Goal: Find specific page/section: Find specific page/section

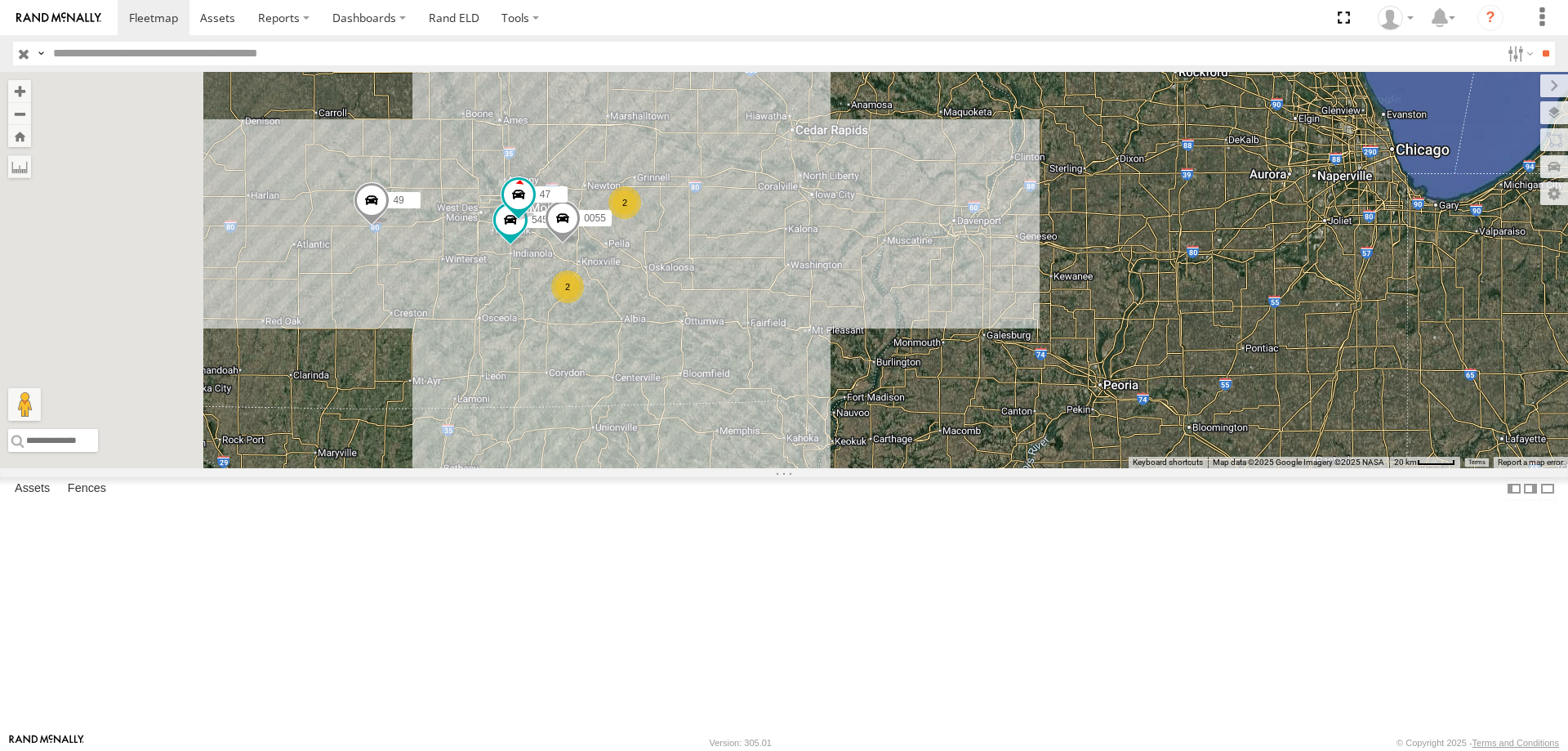
drag, startPoint x: 838, startPoint y: 437, endPoint x: 920, endPoint y: 377, distance: 101.6
click at [920, 377] on div "545 0055 2 47 49 2" at bounding box center [784, 269] width 1568 height 396
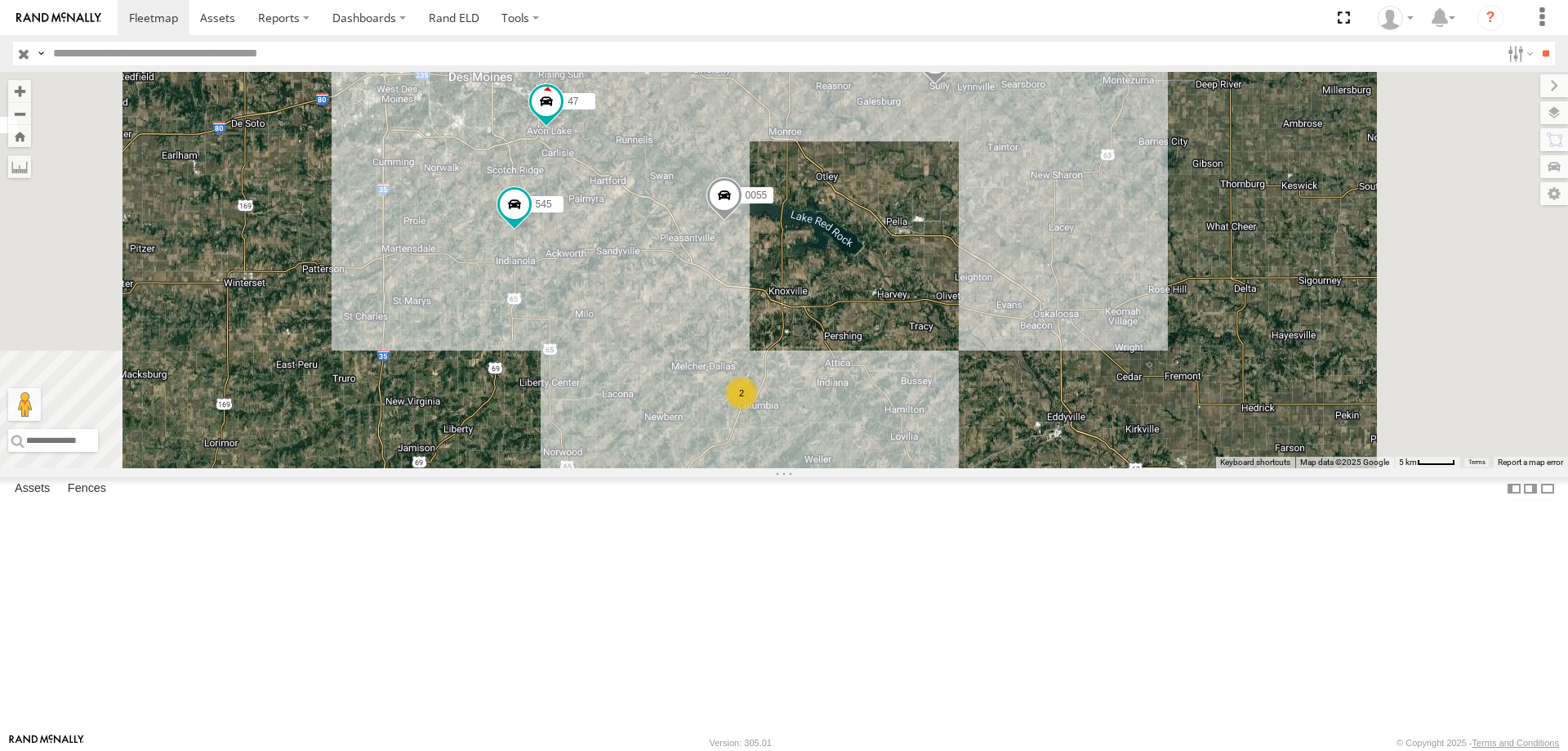
drag, startPoint x: 1005, startPoint y: 362, endPoint x: 929, endPoint y: 433, distance: 104.0
click at [929, 433] on div "49 545 0055 47 48 46 2" at bounding box center [784, 269] width 1568 height 396
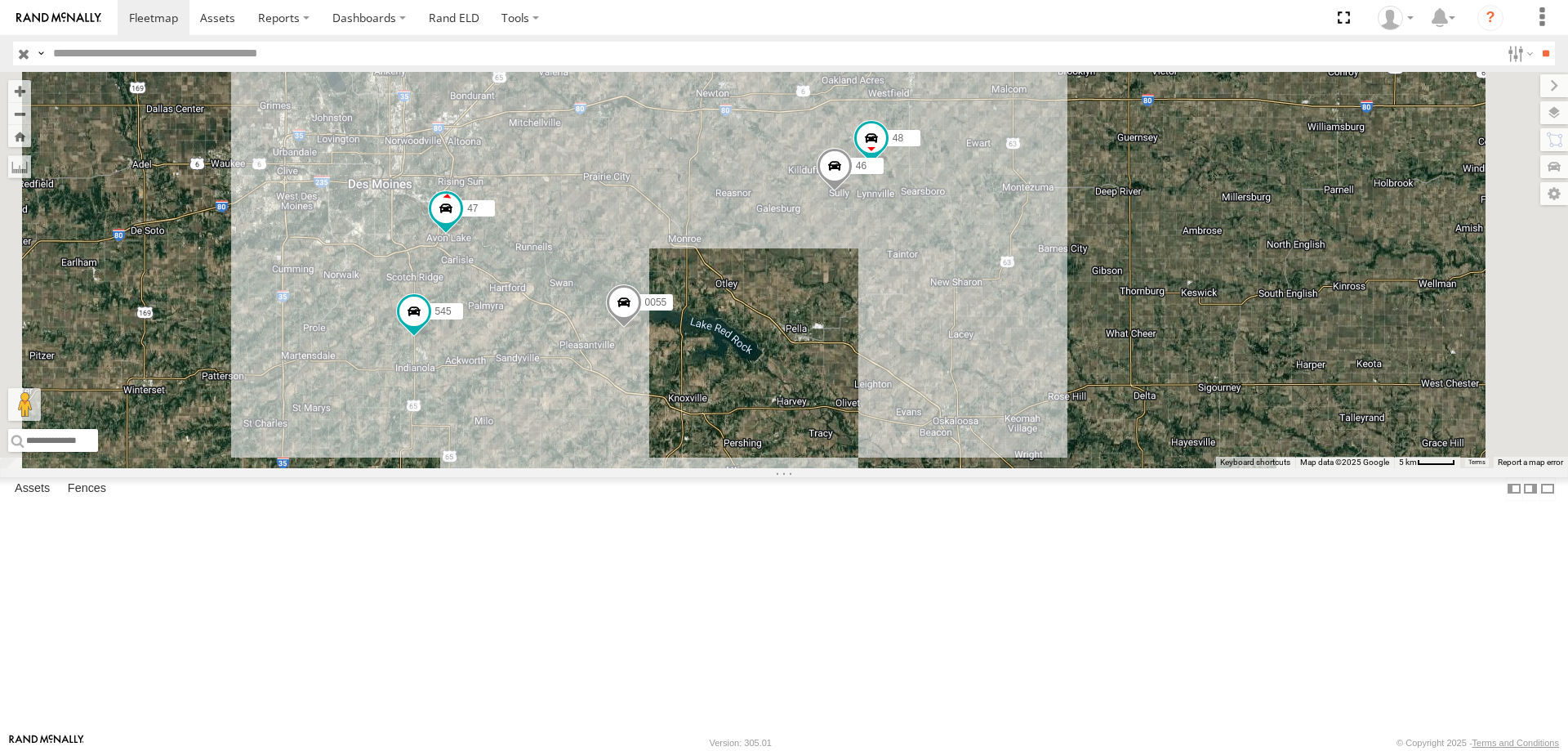
drag, startPoint x: 1245, startPoint y: 347, endPoint x: 1101, endPoint y: 504, distance: 213.0
click at [1101, 468] on div "49 545 0055 47 48 46 2" at bounding box center [784, 269] width 1568 height 396
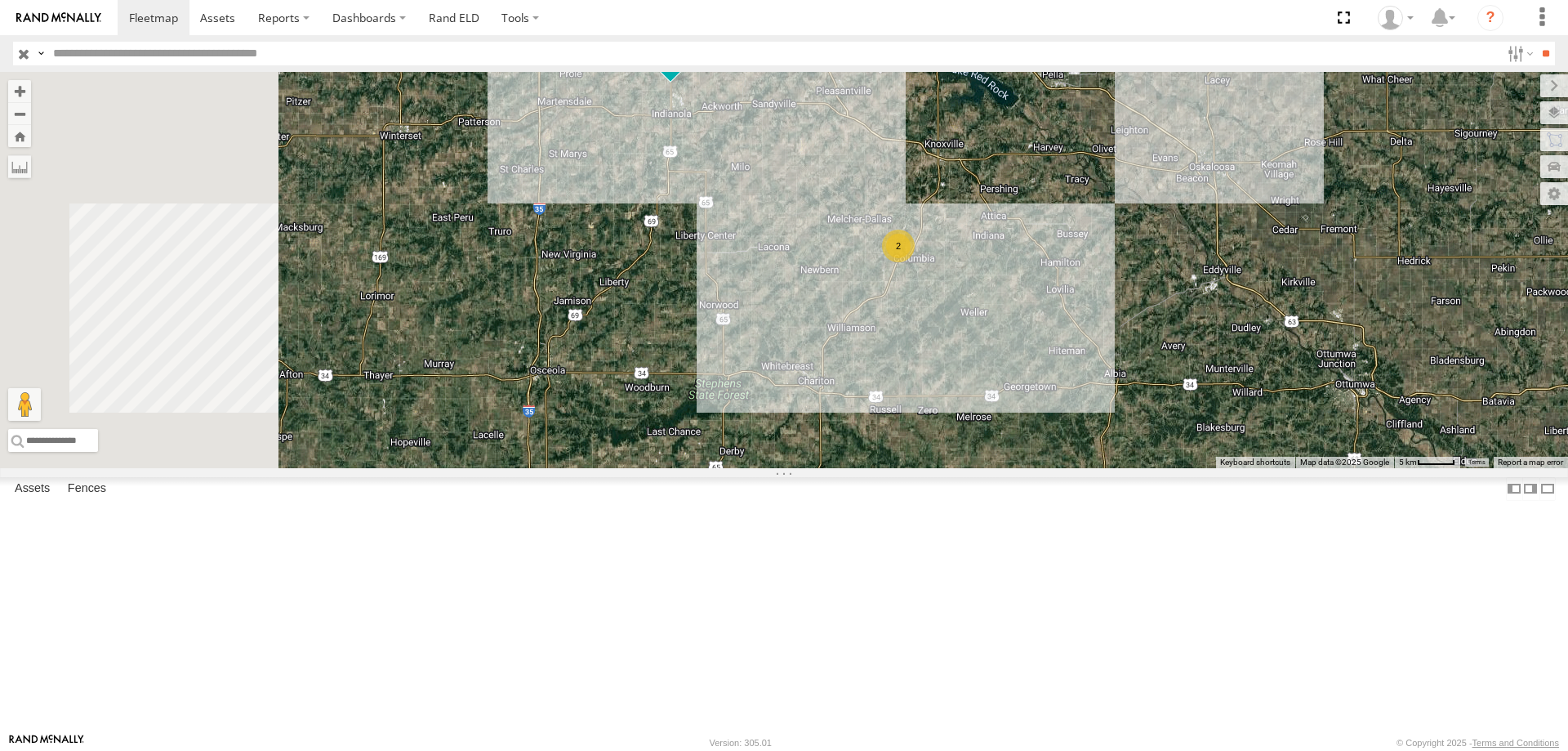
drag, startPoint x: 669, startPoint y: 554, endPoint x: 1028, endPoint y: 170, distance: 525.7
click at [1028, 170] on div "49 545 0055 47 48 46 2" at bounding box center [784, 269] width 1568 height 396
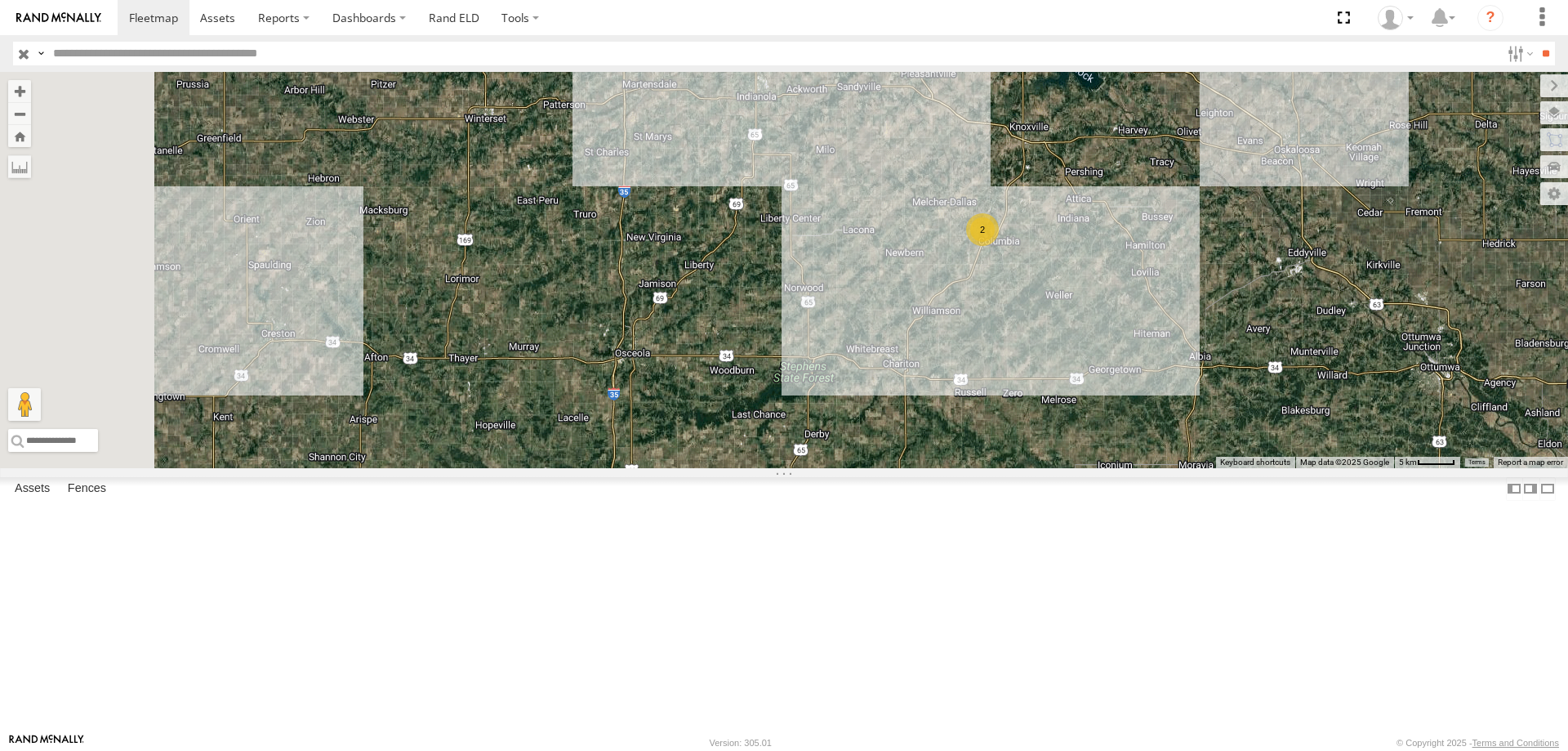
drag, startPoint x: 736, startPoint y: 418, endPoint x: 733, endPoint y: 431, distance: 13.3
click at [733, 431] on div "49 545 0055 47 48 46 2" at bounding box center [784, 269] width 1568 height 396
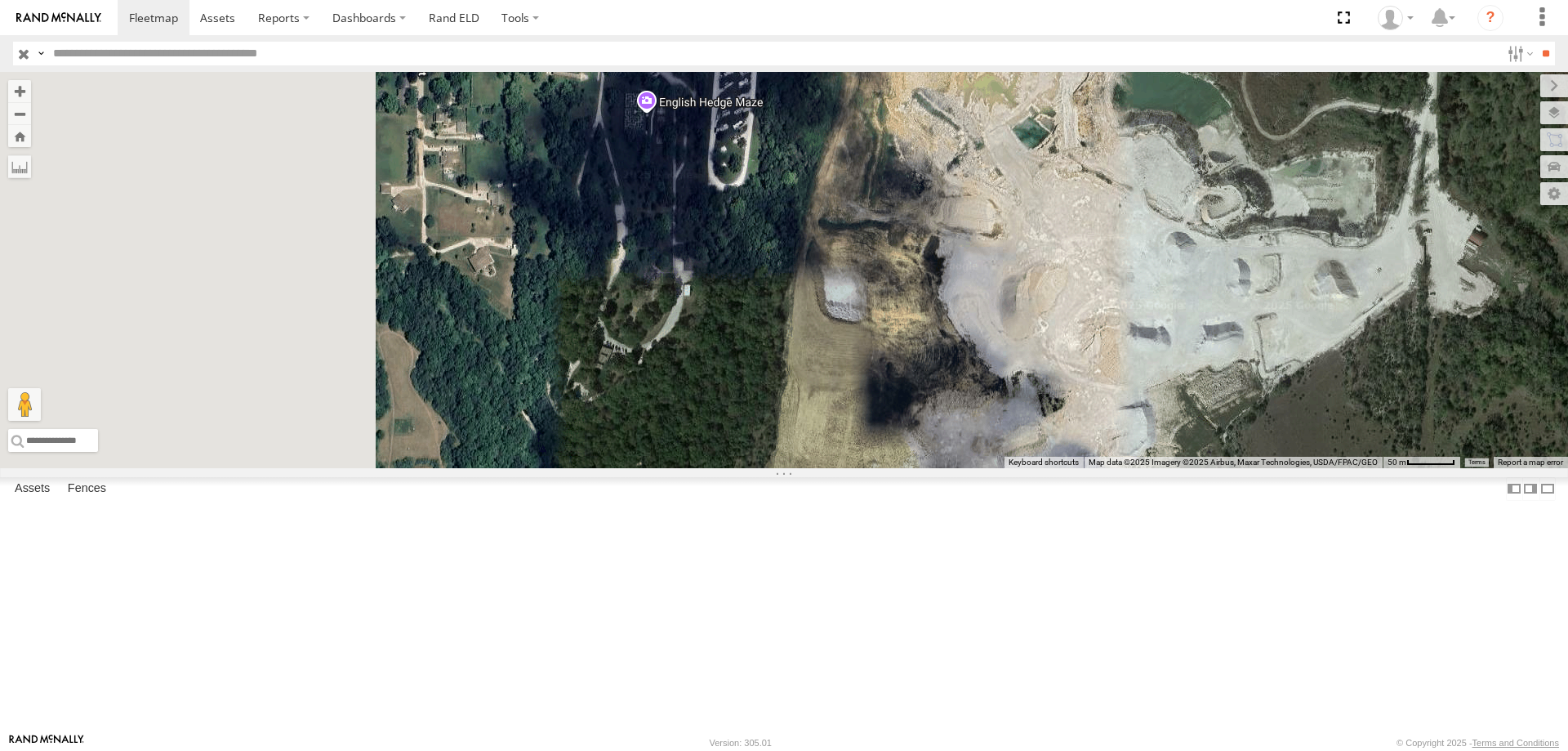
drag, startPoint x: 636, startPoint y: 380, endPoint x: 886, endPoint y: 367, distance: 250.3
click at [886, 367] on div "49 545 0055 47 48 46" at bounding box center [784, 269] width 1568 height 396
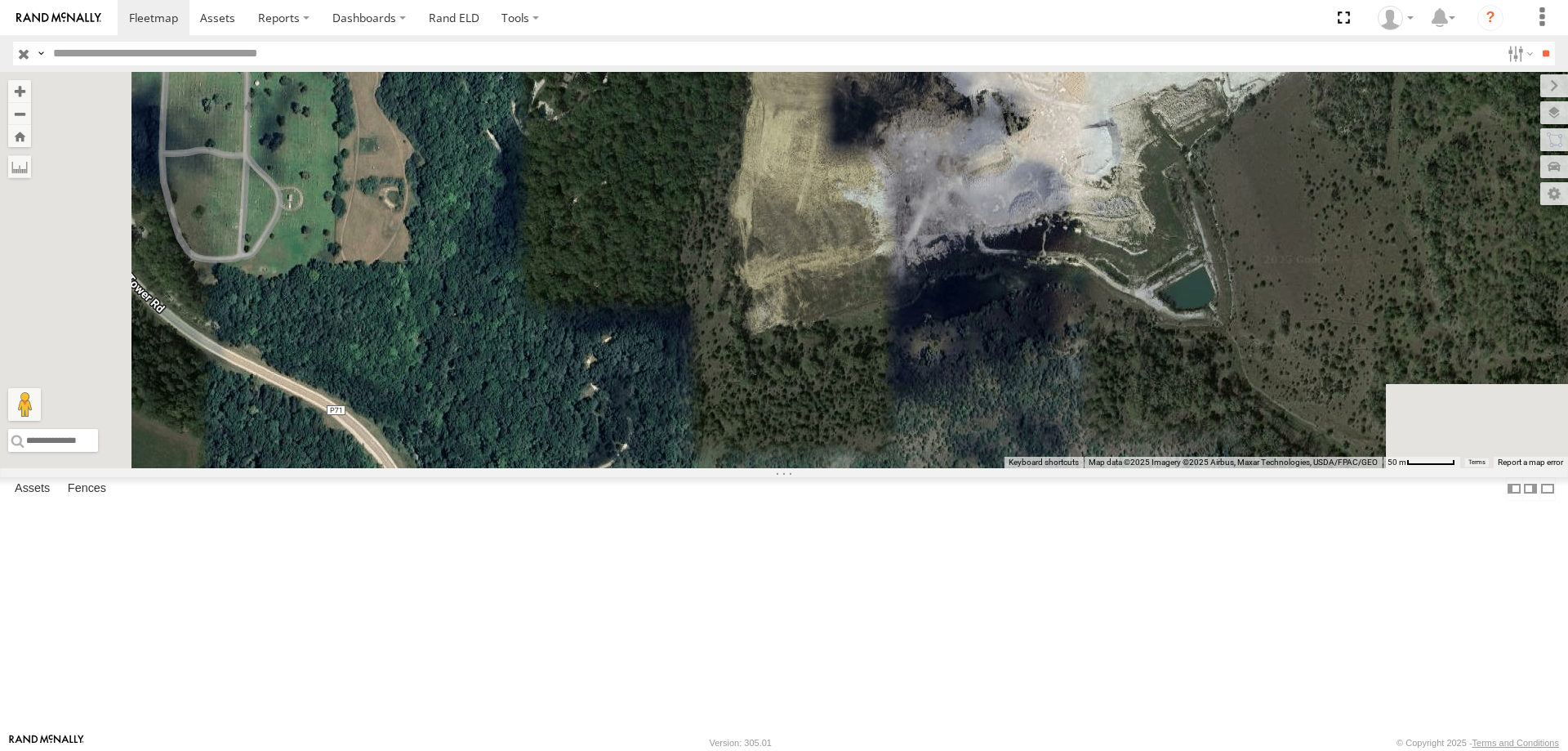
click at [801, 183] on div "49 545 0055 47 48 46" at bounding box center [784, 269] width 1568 height 396
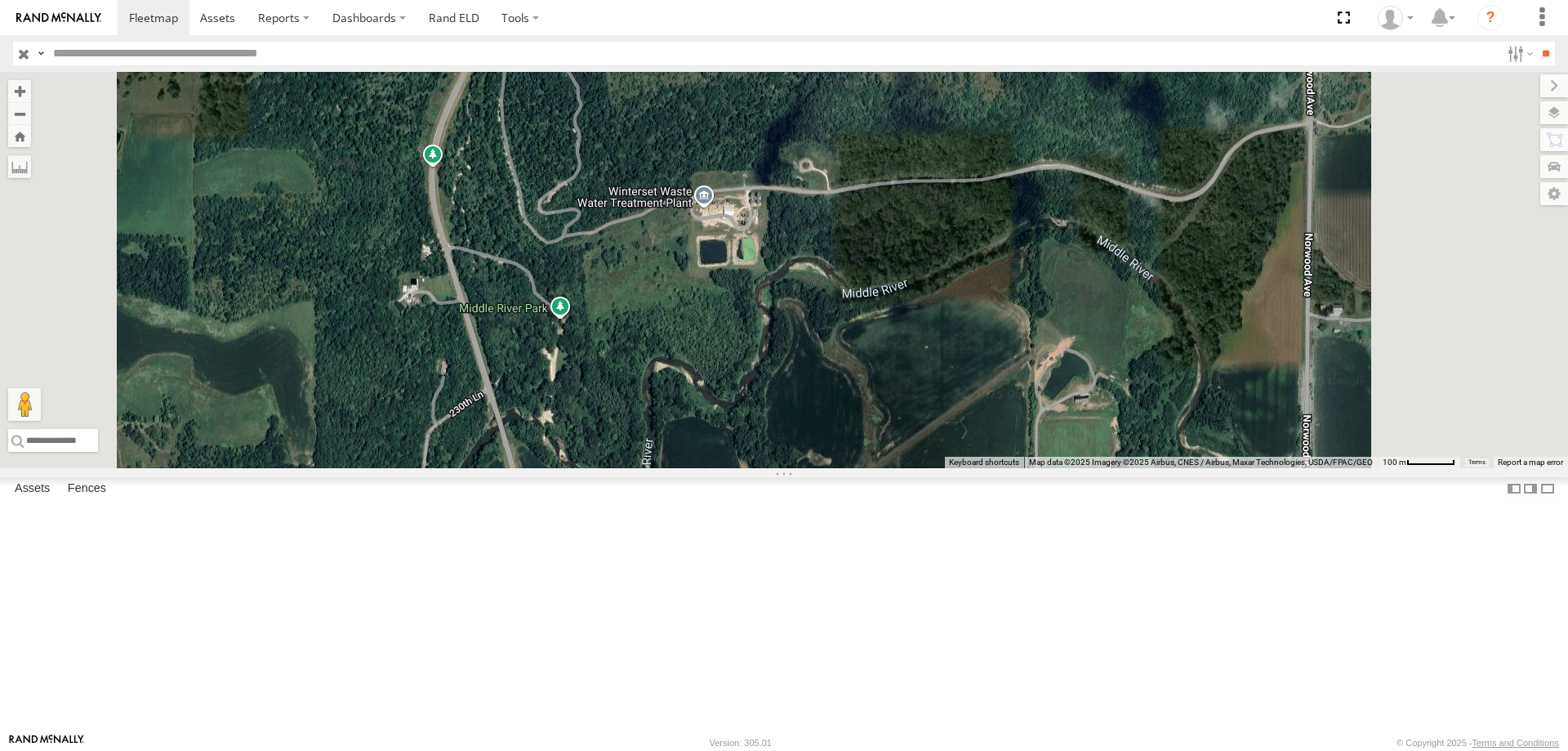
drag, startPoint x: 885, startPoint y: 448, endPoint x: 852, endPoint y: 189, distance: 261.1
click at [852, 189] on div "49 545 0055 47 48 46" at bounding box center [784, 269] width 1568 height 396
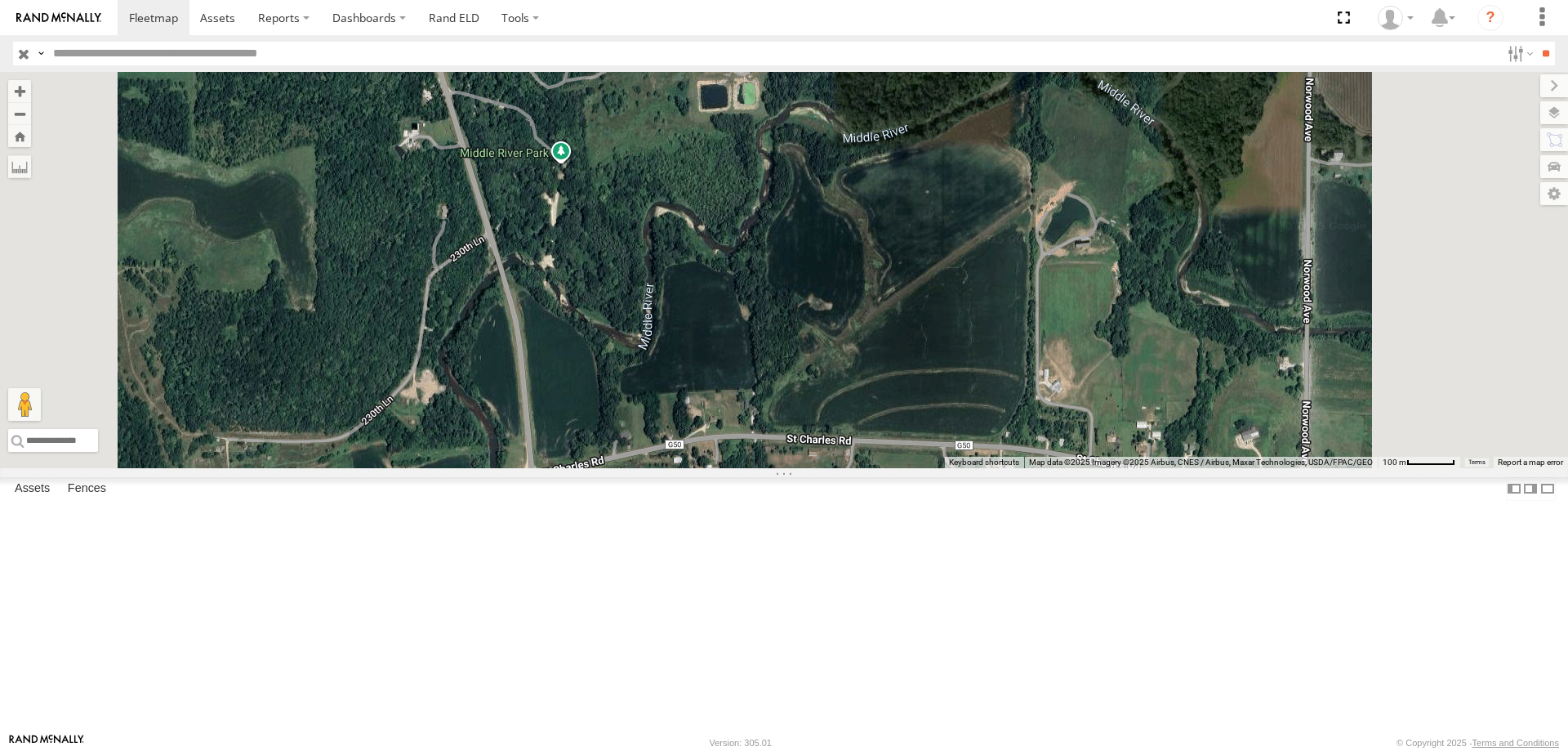
drag, startPoint x: 849, startPoint y: 338, endPoint x: 850, endPoint y: 182, distance: 156.0
click at [850, 182] on div "49 545 0055 47 48 46" at bounding box center [784, 269] width 1568 height 396
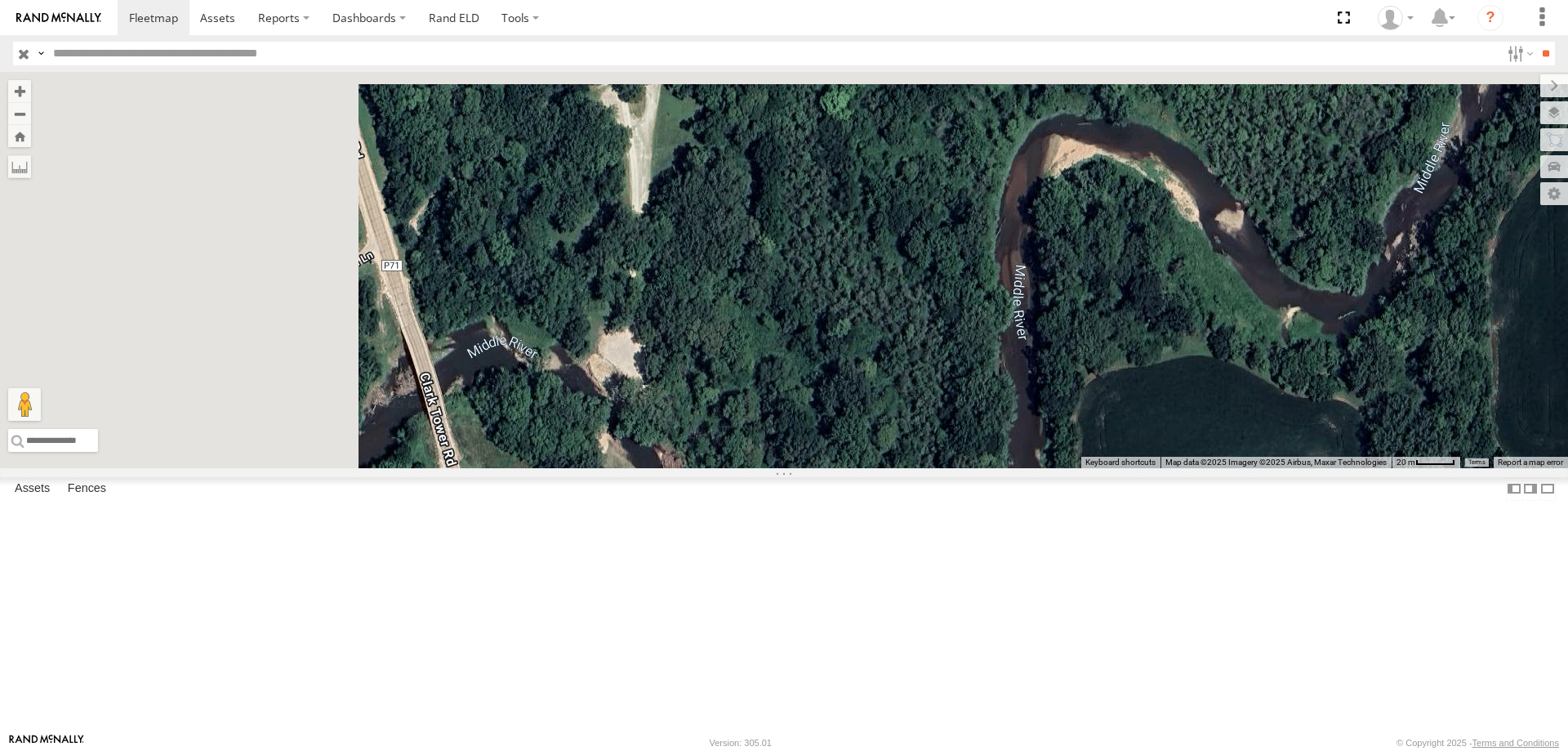
drag, startPoint x: 687, startPoint y: 279, endPoint x: 892, endPoint y: 602, distance: 382.6
click at [892, 468] on div "49 545 0055 47 48 46" at bounding box center [784, 269] width 1568 height 396
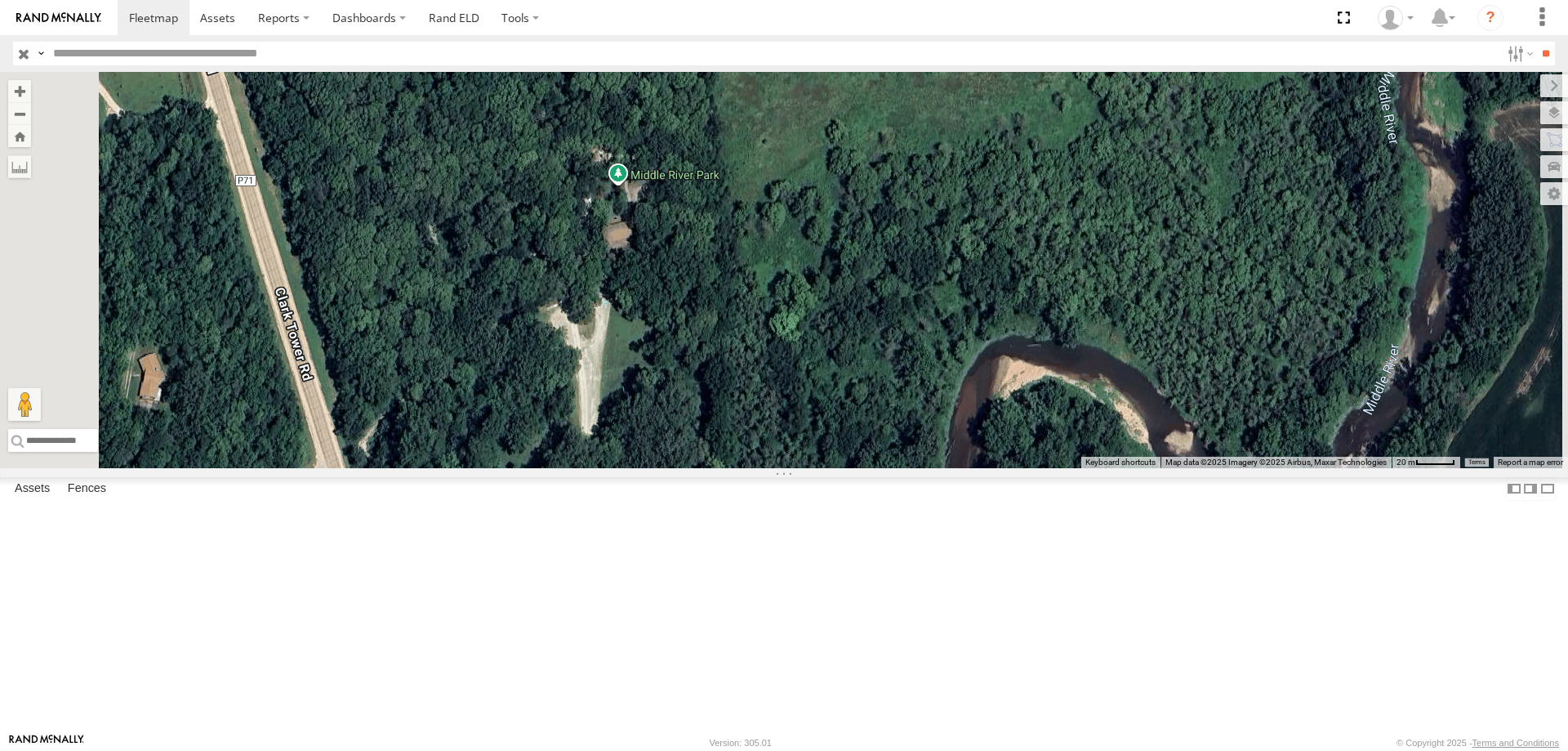
drag, startPoint x: 888, startPoint y: 348, endPoint x: 832, endPoint y: 591, distance: 249.4
click at [832, 468] on div "49 545 0055 47 48 46" at bounding box center [784, 269] width 1568 height 396
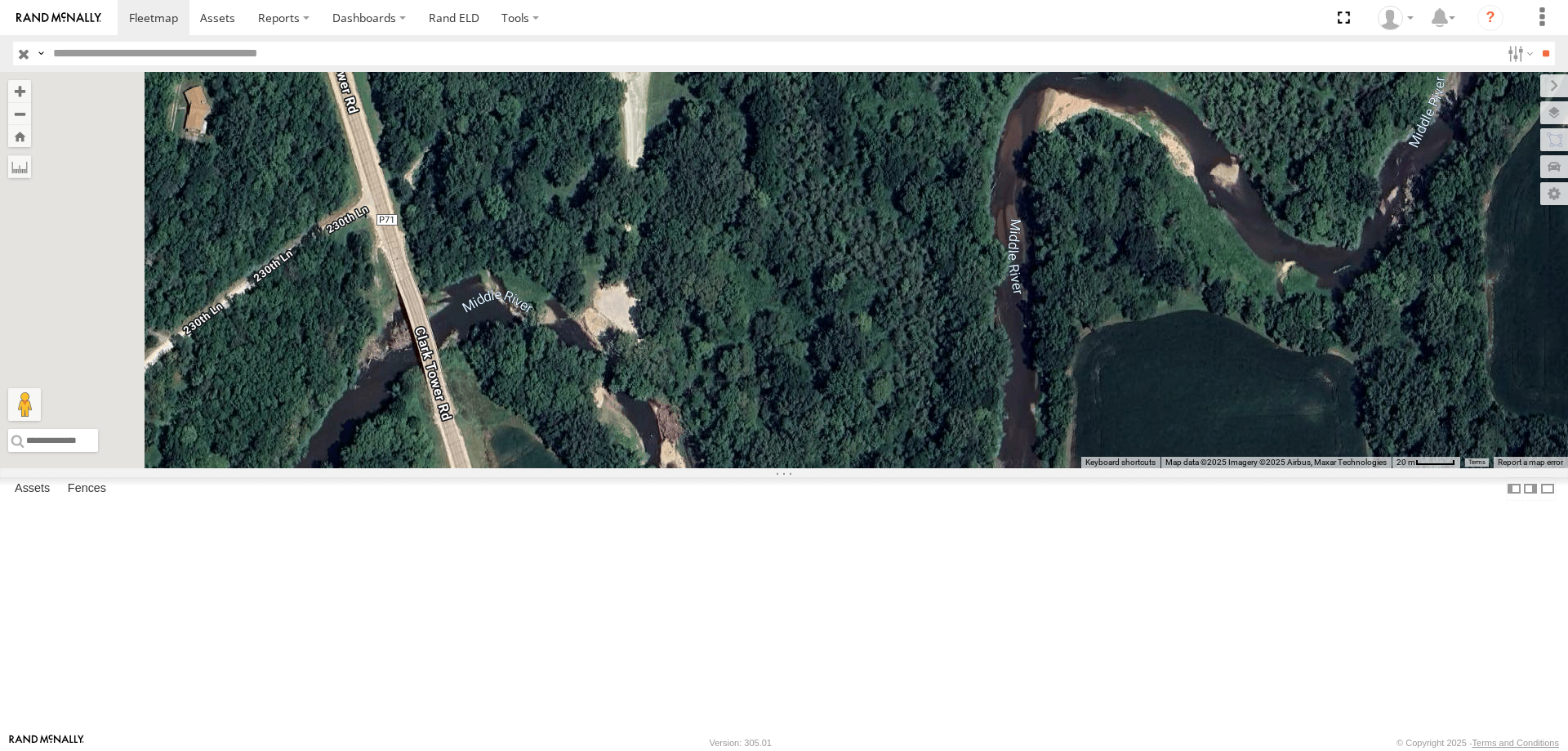
drag, startPoint x: 806, startPoint y: 537, endPoint x: 861, endPoint y: 245, distance: 297.1
click at [861, 245] on div "49 545 0055 47 48 46" at bounding box center [784, 269] width 1568 height 396
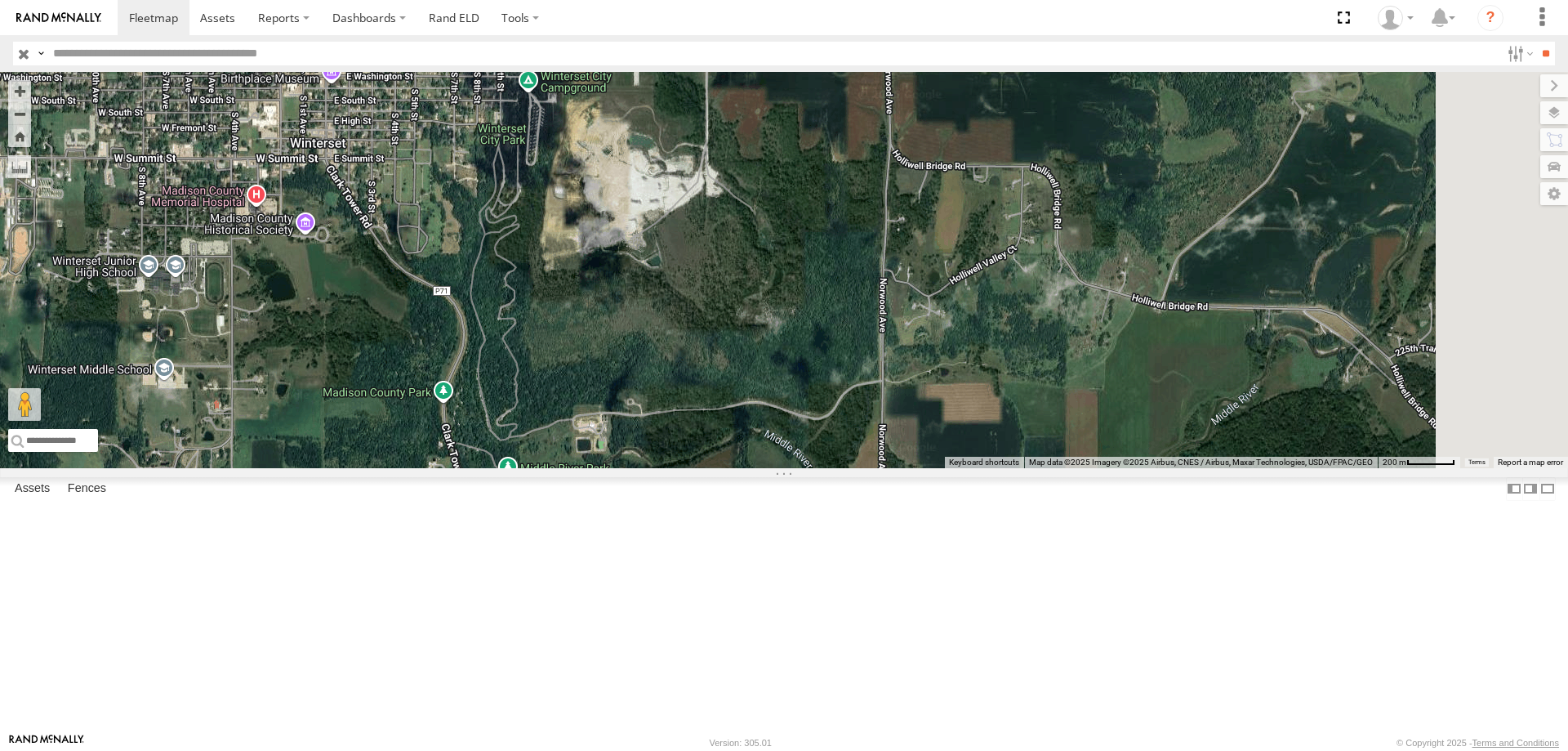
click at [797, 468] on div "49 545 0055 47 48 46" at bounding box center [784, 269] width 1568 height 396
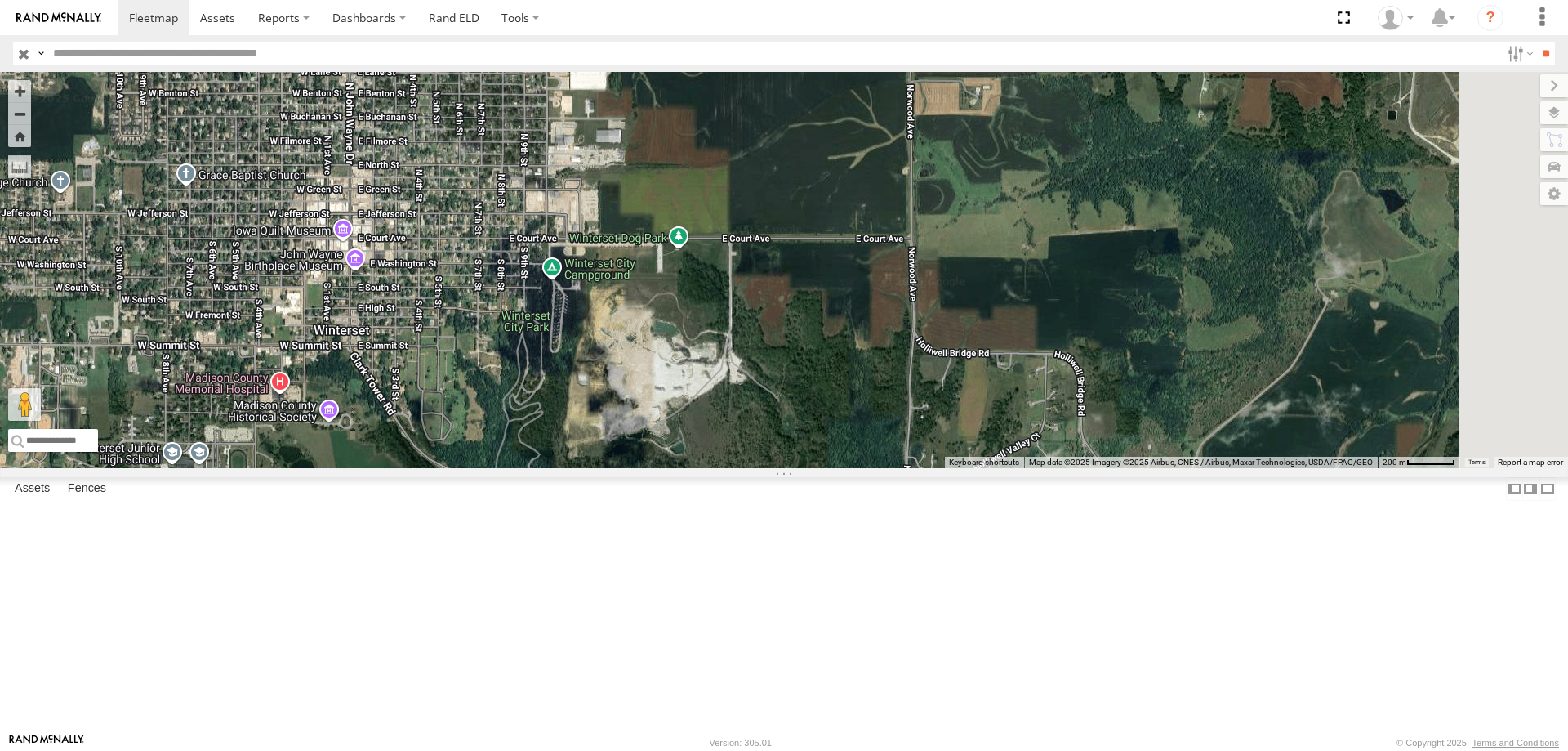
drag, startPoint x: 889, startPoint y: 527, endPoint x: 901, endPoint y: 577, distance: 51.4
click at [901, 468] on div "49 545 0055 47 48 46" at bounding box center [784, 269] width 1568 height 396
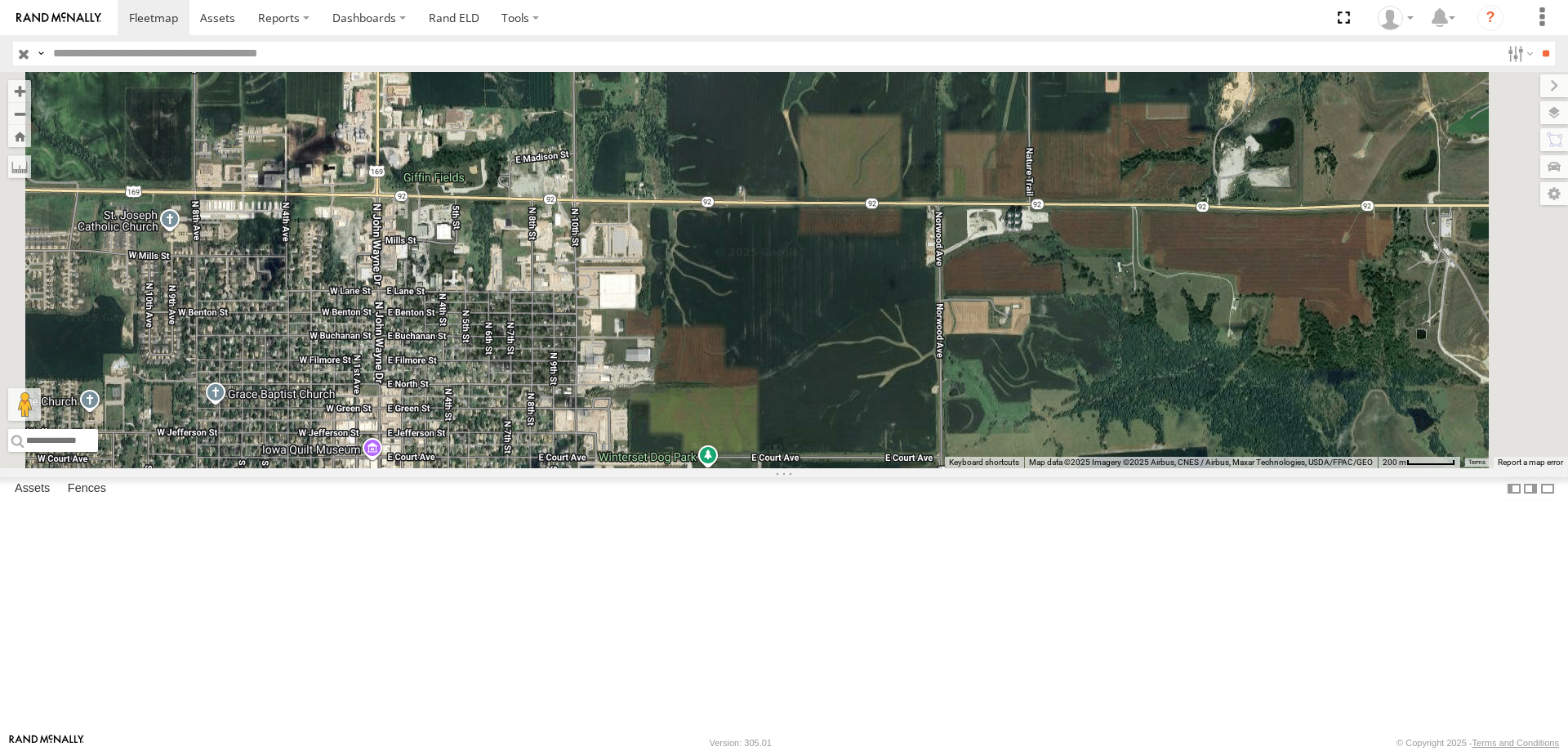
click at [975, 435] on div "49 545 0055 47 48 46" at bounding box center [784, 269] width 1568 height 396
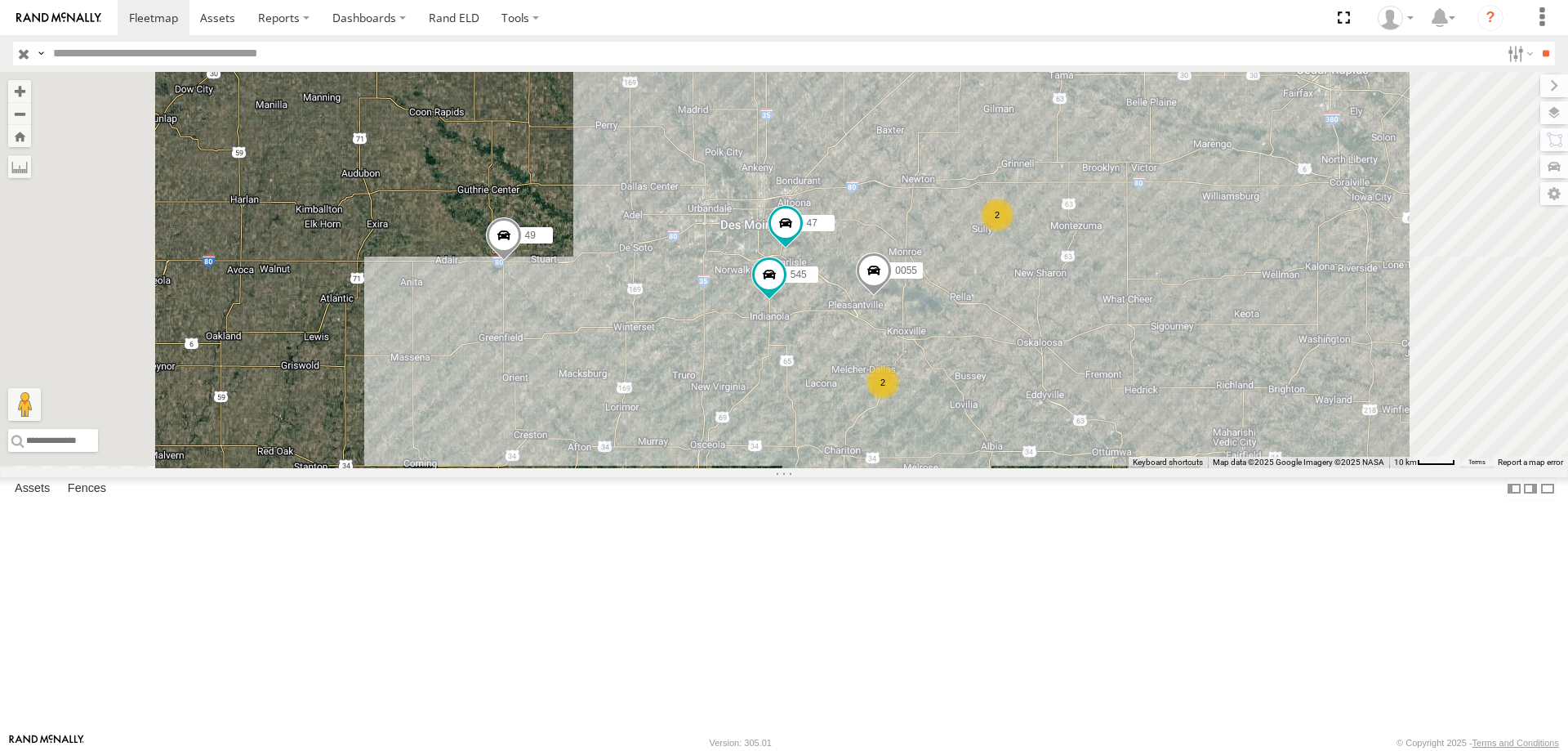
drag, startPoint x: 1052, startPoint y: 535, endPoint x: 781, endPoint y: 537, distance: 271.0
click at [781, 468] on div "49 545 0055 47 2 2" at bounding box center [784, 269] width 1568 height 396
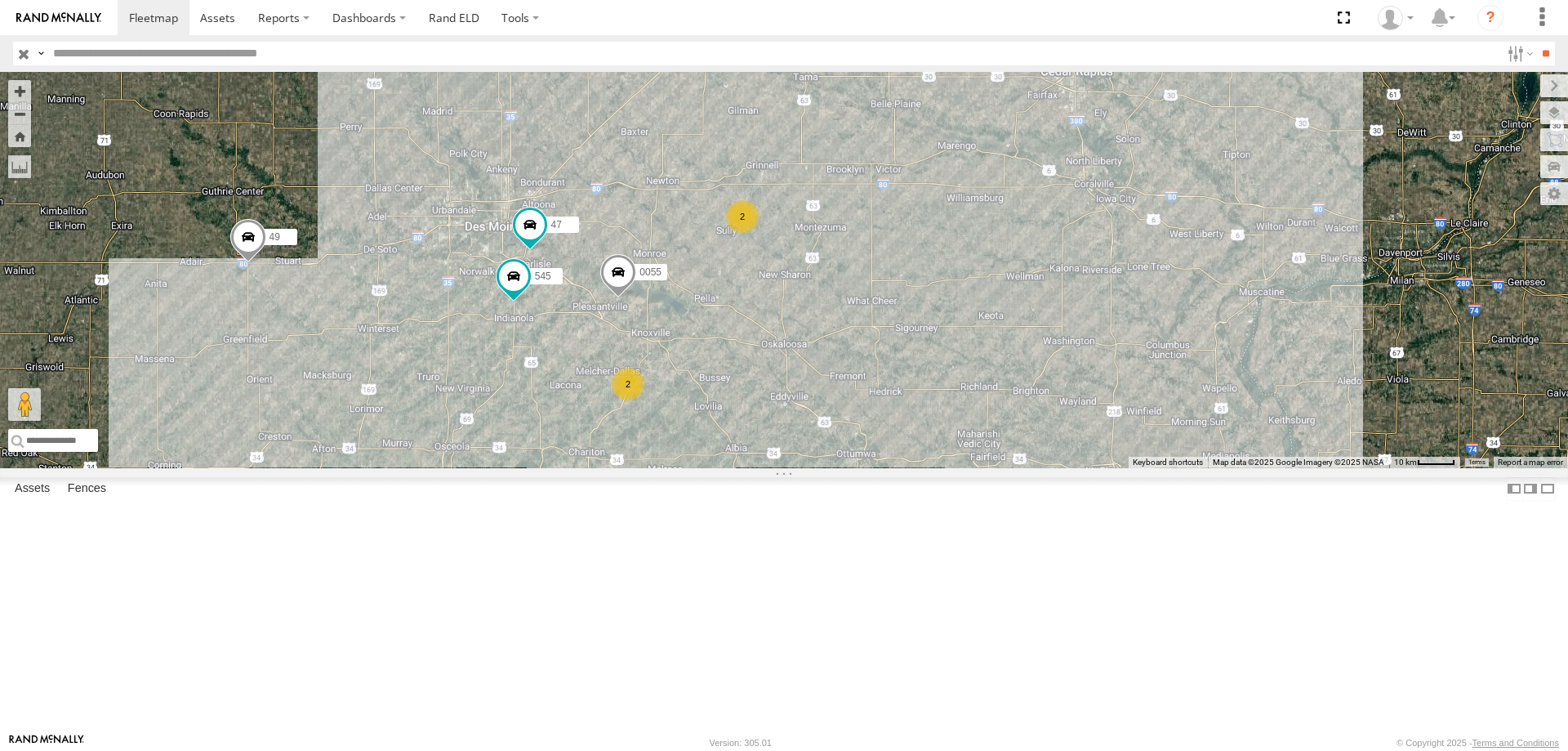
click at [759, 232] on div "2" at bounding box center [742, 216] width 33 height 33
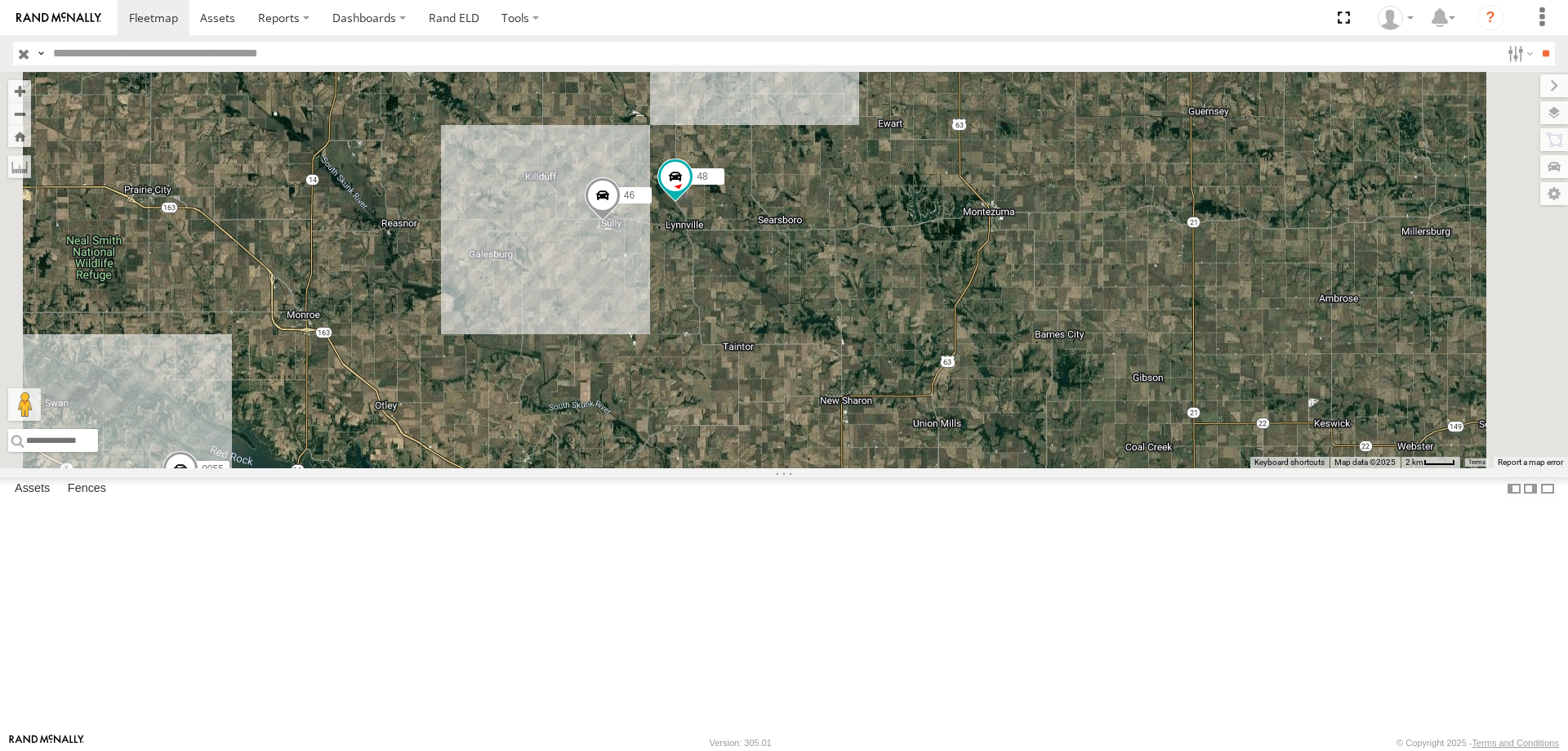
drag, startPoint x: 890, startPoint y: 546, endPoint x: 780, endPoint y: 410, distance: 174.9
click at [780, 410] on div "49 545 0055 47 48 46" at bounding box center [784, 269] width 1568 height 396
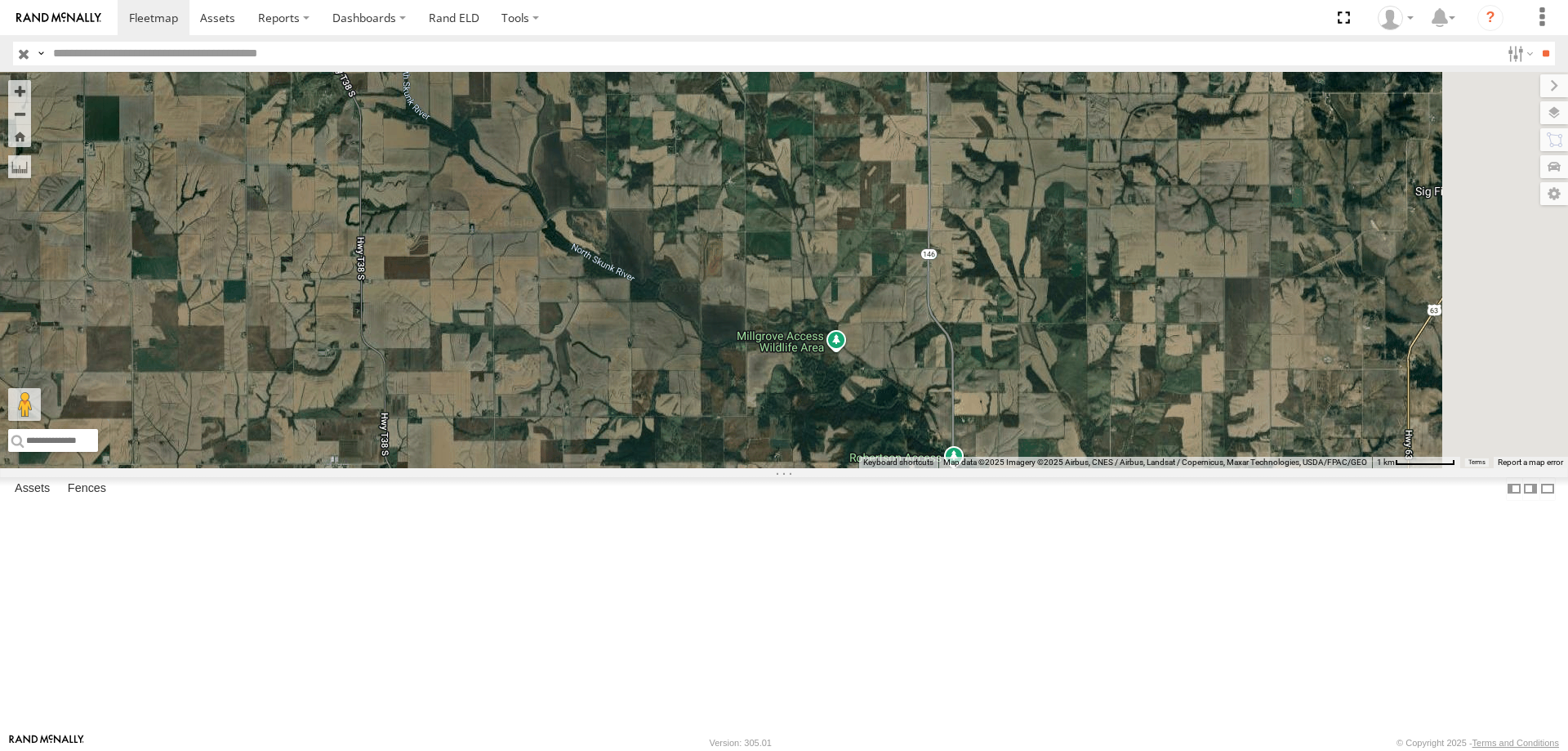
drag, startPoint x: 1118, startPoint y: 434, endPoint x: 612, endPoint y: 415, distance: 506.4
click at [612, 415] on div "49 545 0055 47 48 46" at bounding box center [784, 269] width 1568 height 396
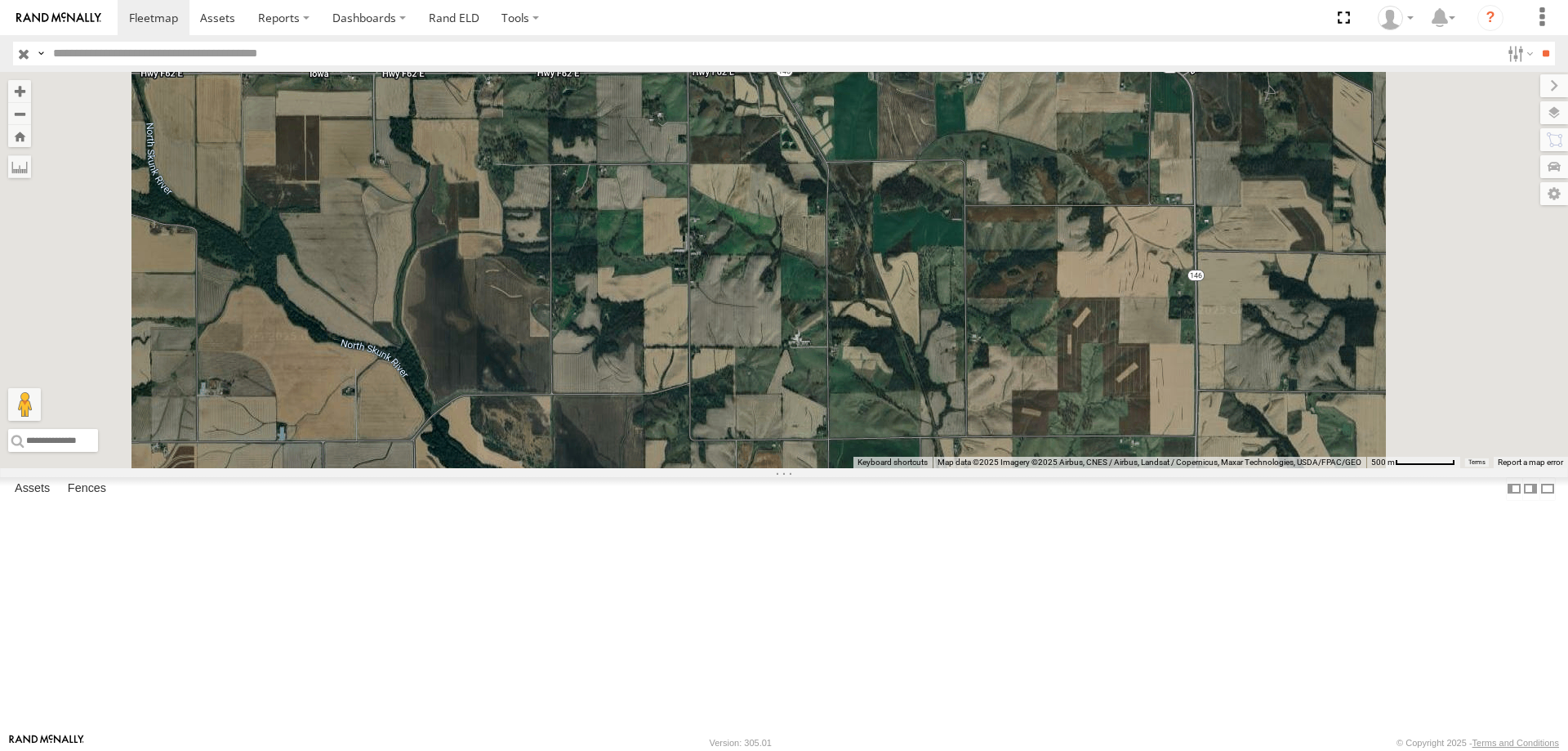
drag, startPoint x: 798, startPoint y: 293, endPoint x: 744, endPoint y: 427, distance: 144.5
click at [744, 427] on div "49 545 0055 47 48 46" at bounding box center [784, 269] width 1568 height 396
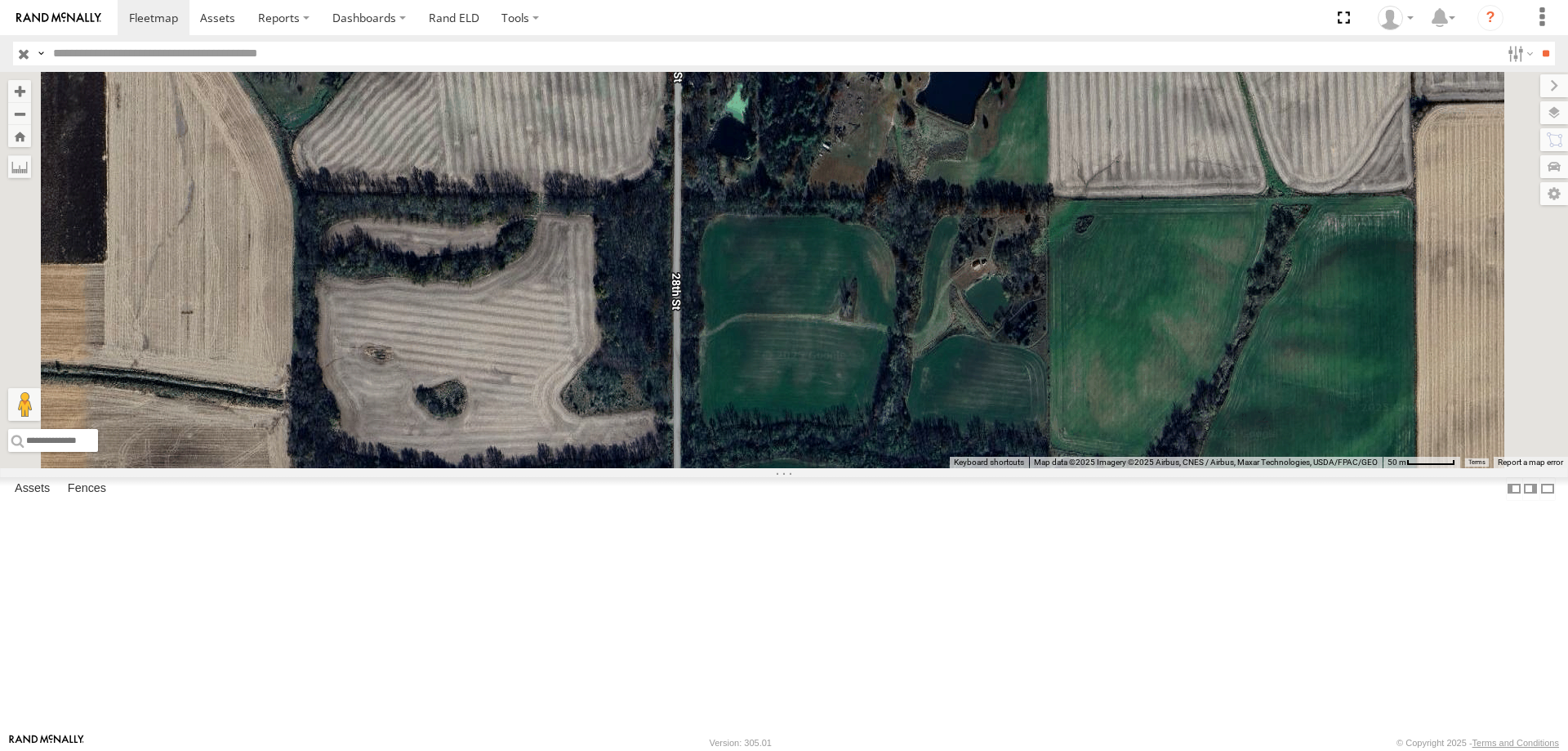
drag, startPoint x: 790, startPoint y: 561, endPoint x: 834, endPoint y: 354, distance: 211.6
click at [834, 354] on div "49 545 0055 47 48 46" at bounding box center [784, 269] width 1568 height 396
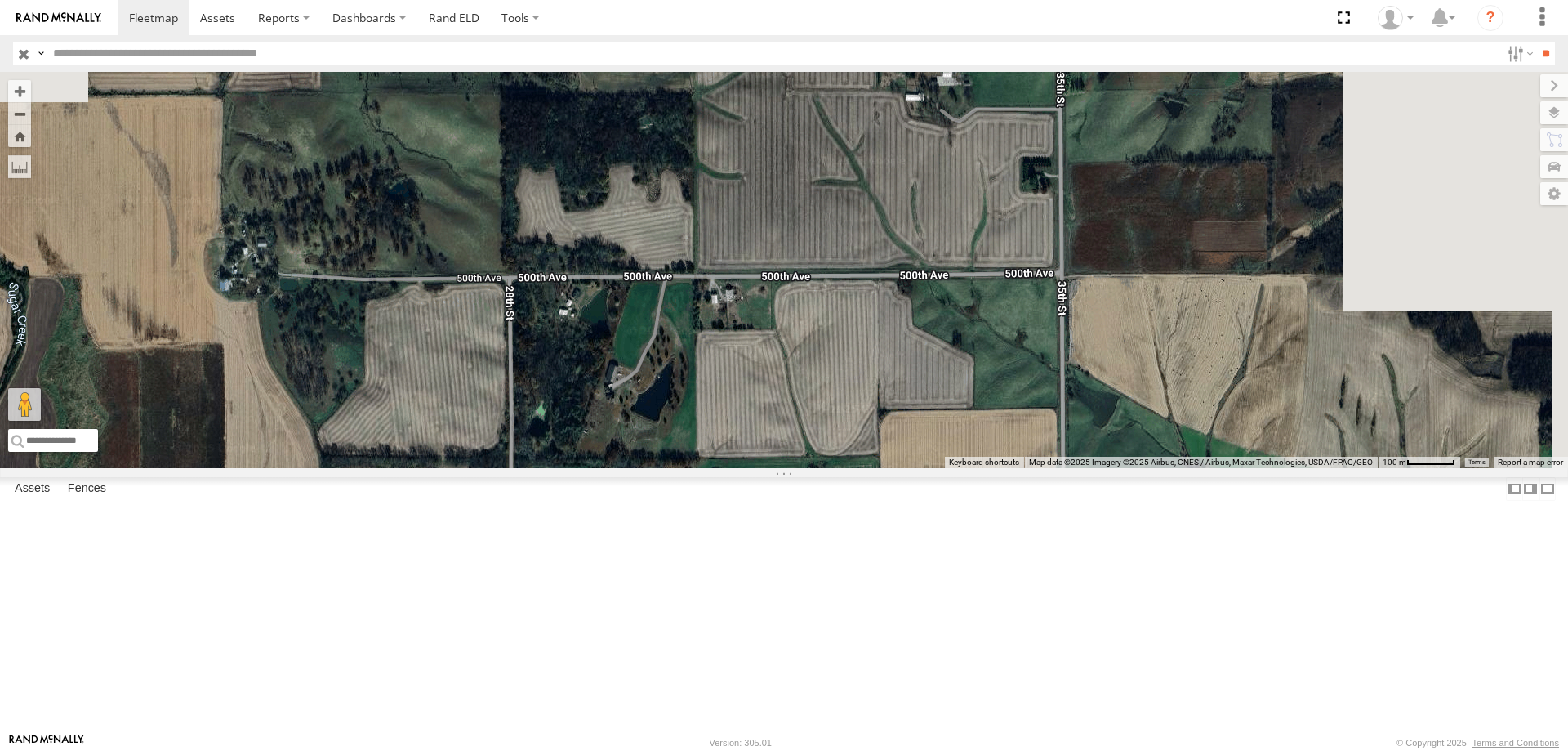
drag, startPoint x: 933, startPoint y: 251, endPoint x: 780, endPoint y: 495, distance: 288.0
click at [780, 468] on div "49 545 0055 47 48 46" at bounding box center [784, 269] width 1568 height 396
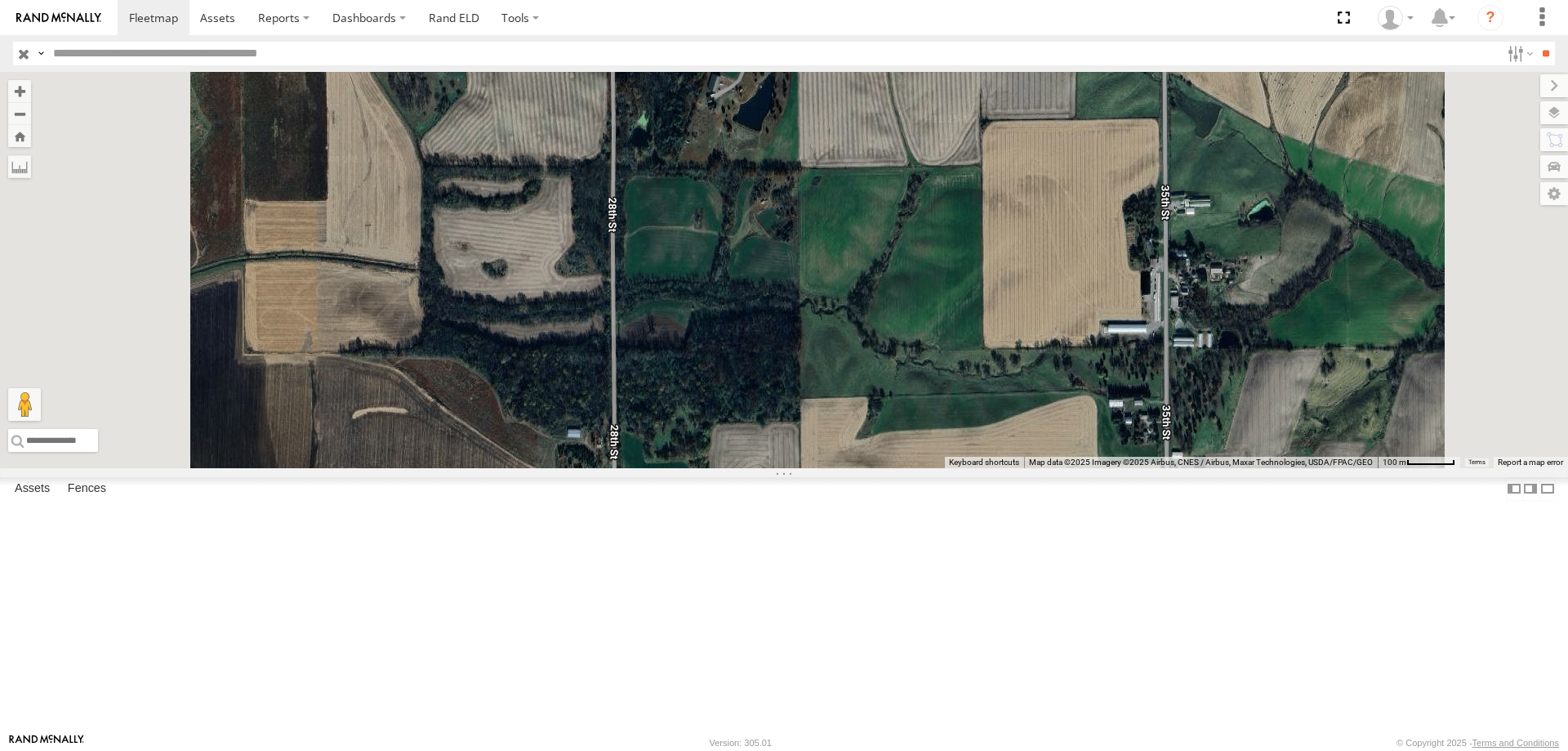
drag, startPoint x: 739, startPoint y: 491, endPoint x: 748, endPoint y: 419, distance: 72.6
click at [748, 419] on div "49 545 0055 47 48 46" at bounding box center [784, 269] width 1568 height 396
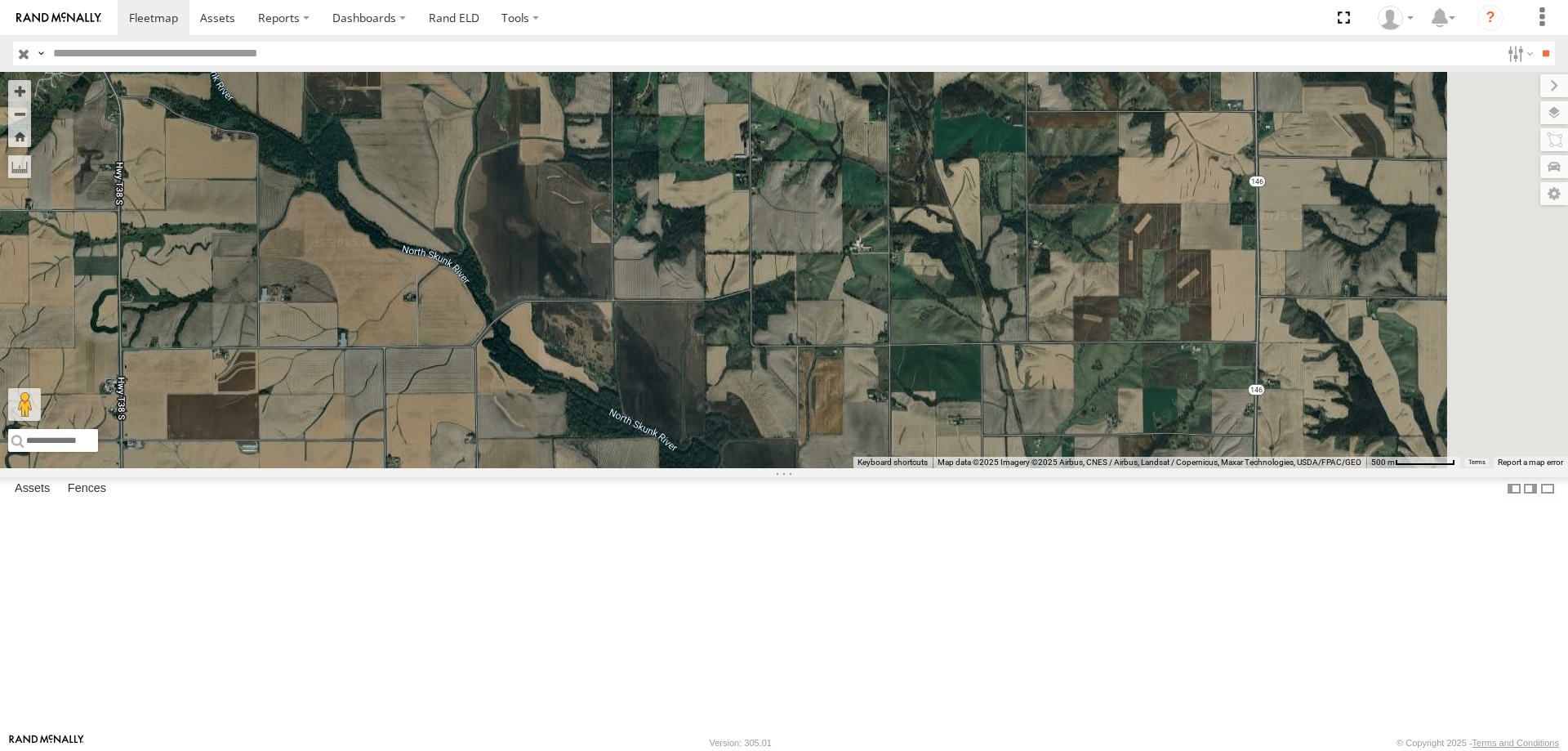
click at [783, 380] on div "49 545 0055 47 48 46" at bounding box center [784, 269] width 1568 height 396
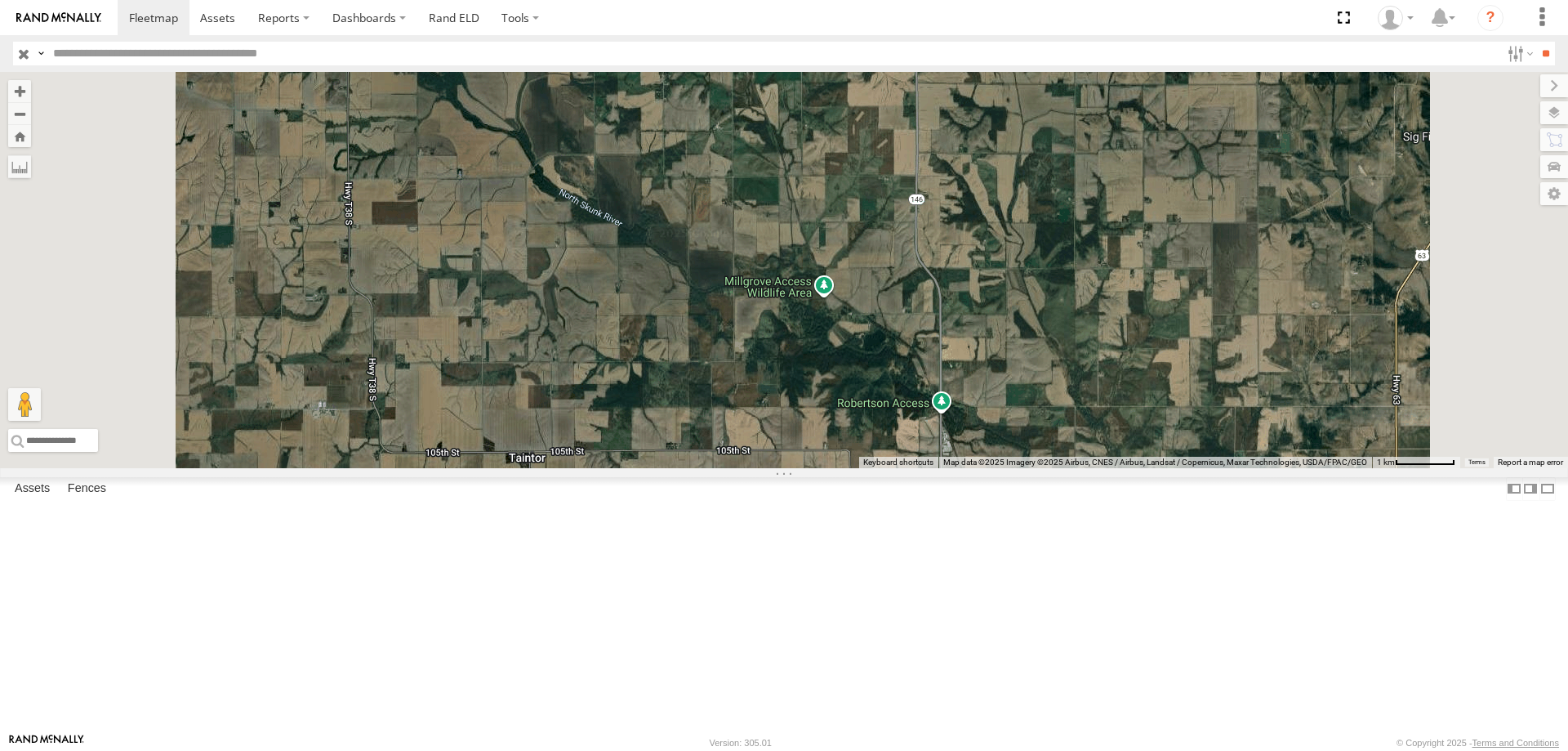
click at [789, 398] on div "49 545 0055 47 48 46" at bounding box center [784, 269] width 1568 height 396
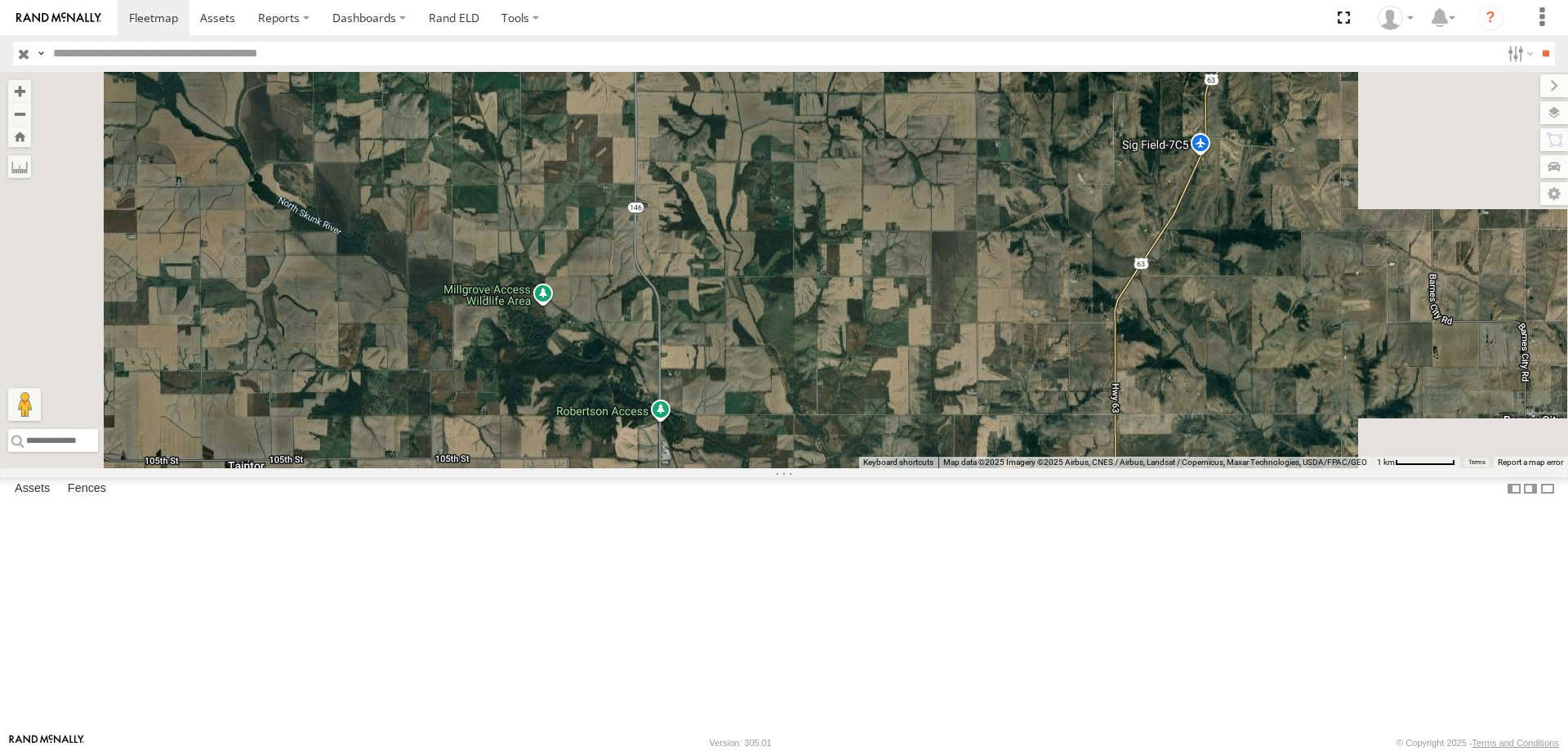
drag, startPoint x: 965, startPoint y: 285, endPoint x: 897, endPoint y: 433, distance: 162.9
click at [897, 433] on div "49 545 0055 47 48 46" at bounding box center [784, 269] width 1568 height 396
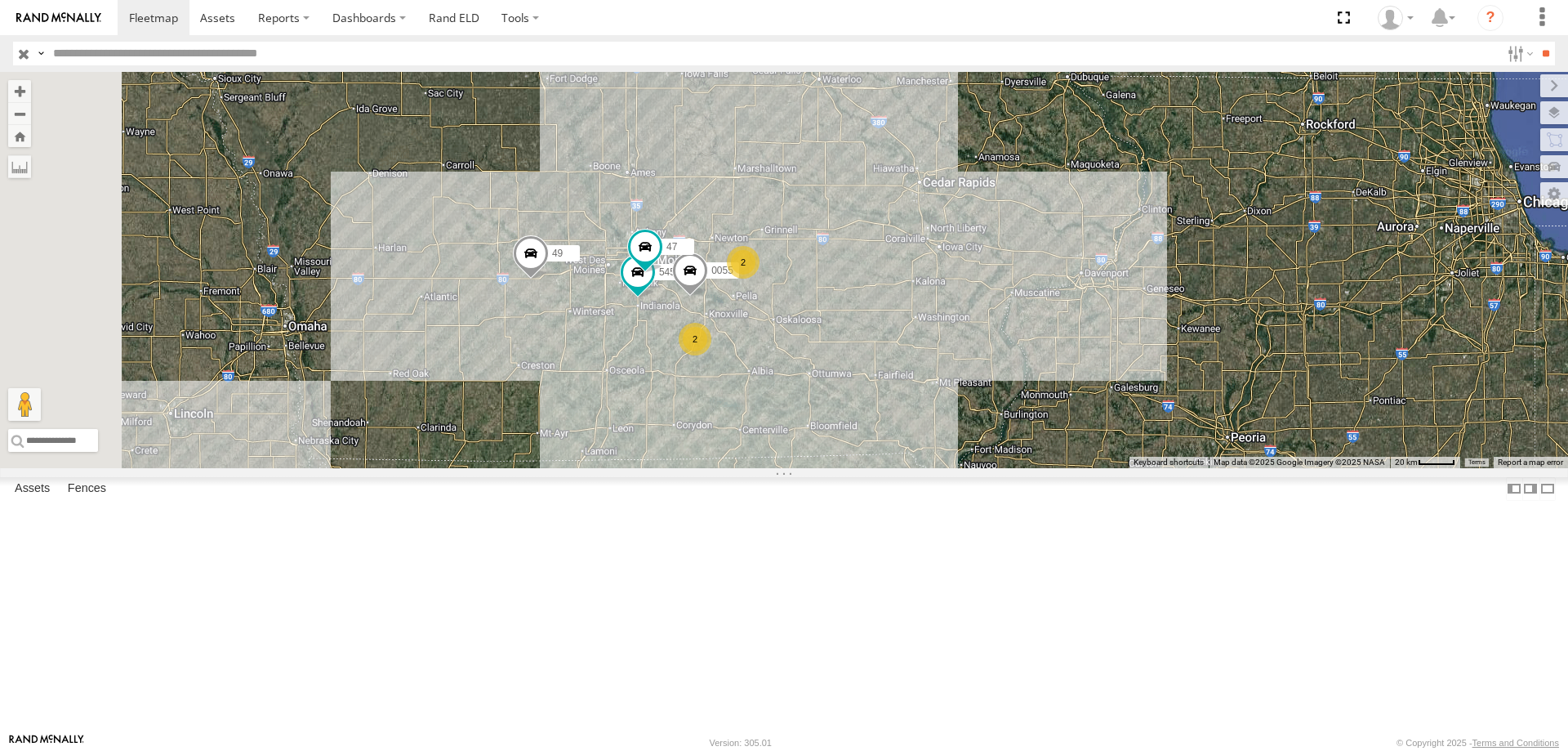
drag, startPoint x: 726, startPoint y: 423, endPoint x: 773, endPoint y: 440, distance: 50.0
click at [773, 440] on div "545 0055 47 2 49 2" at bounding box center [784, 269] width 1568 height 396
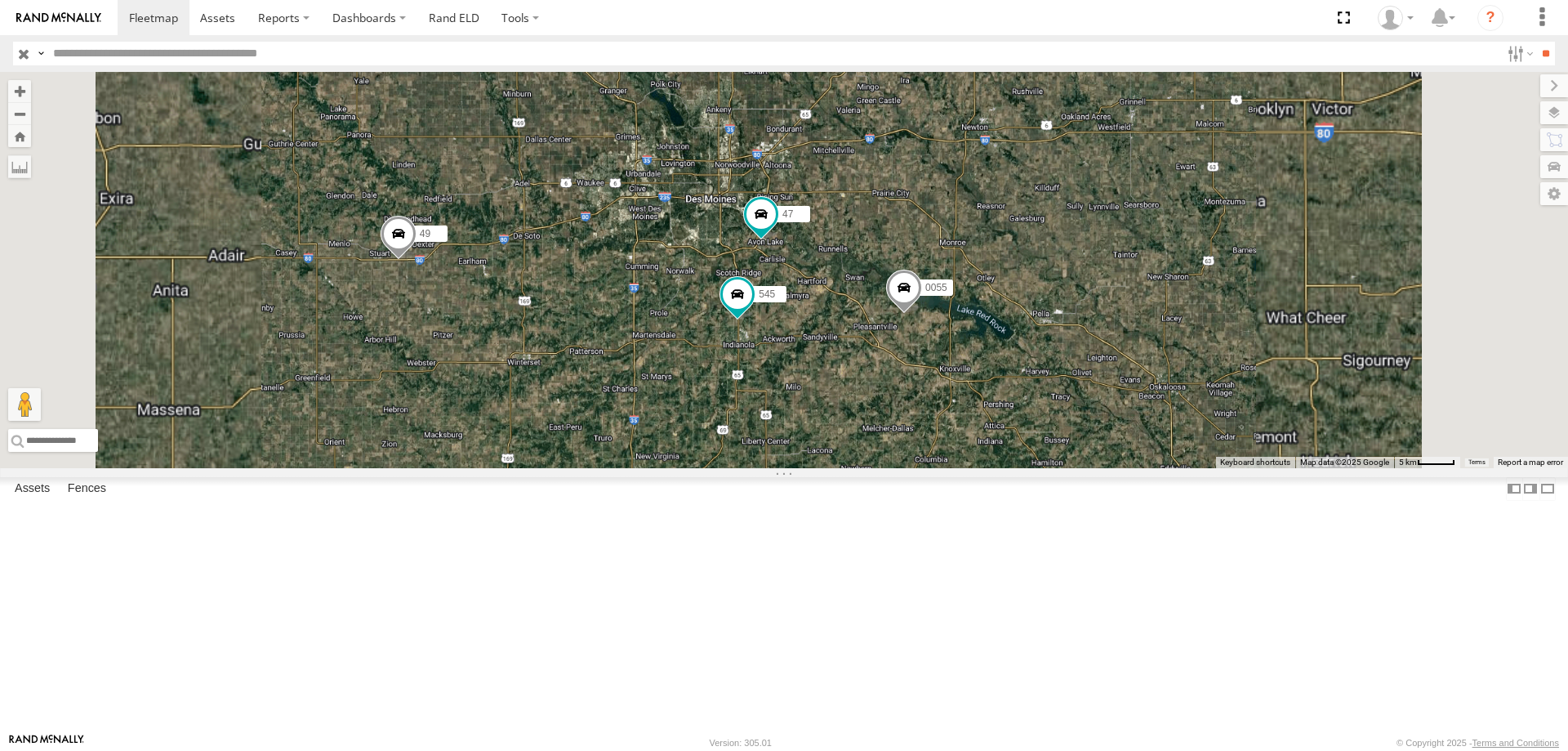
drag, startPoint x: 875, startPoint y: 586, endPoint x: 807, endPoint y: 553, distance: 75.6
click at [807, 468] on div "545 0055 47 49" at bounding box center [784, 269] width 1568 height 396
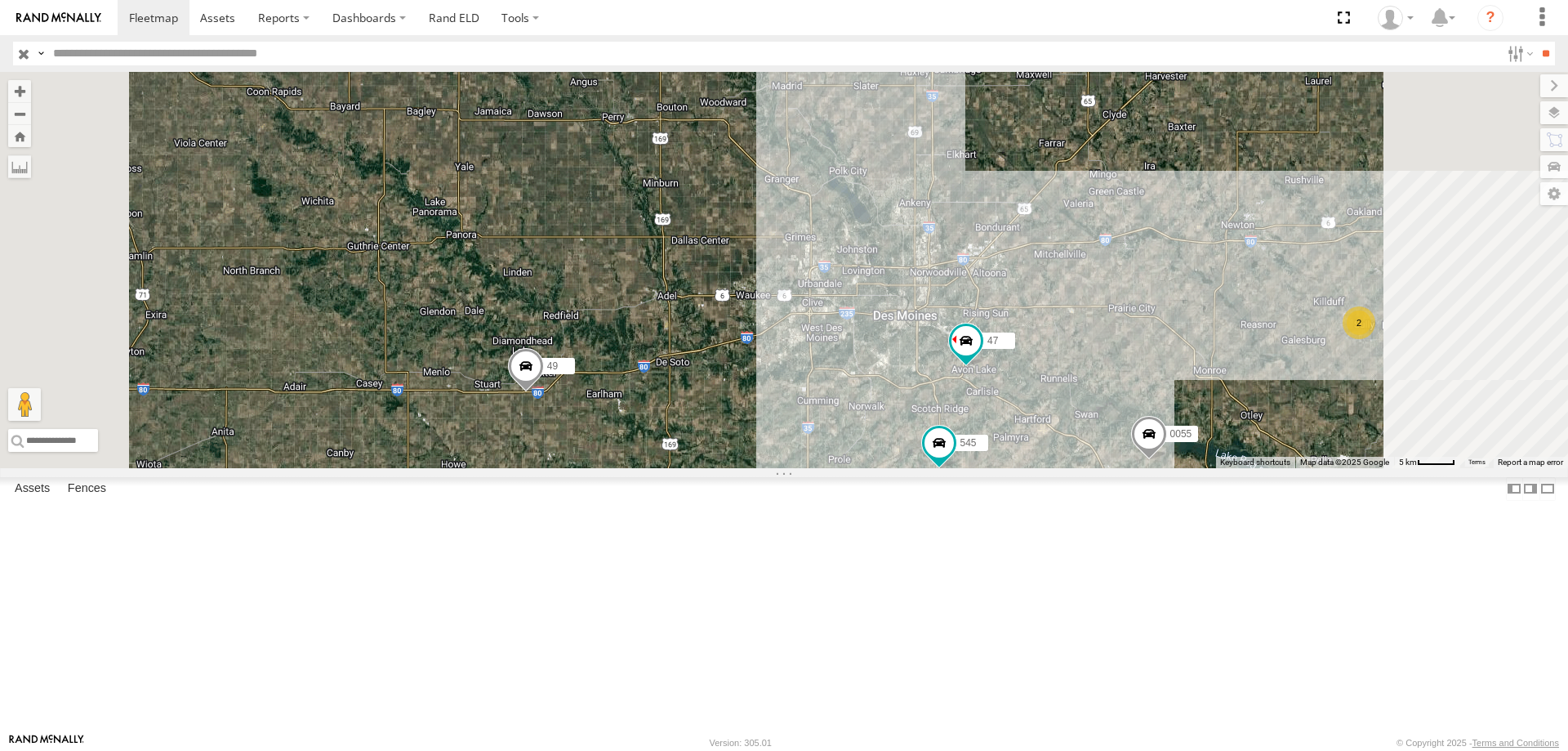
drag, startPoint x: 1259, startPoint y: 624, endPoint x: 988, endPoint y: 504, distance: 296.4
click at [988, 468] on div "49 545 0055 47 2" at bounding box center [784, 269] width 1568 height 396
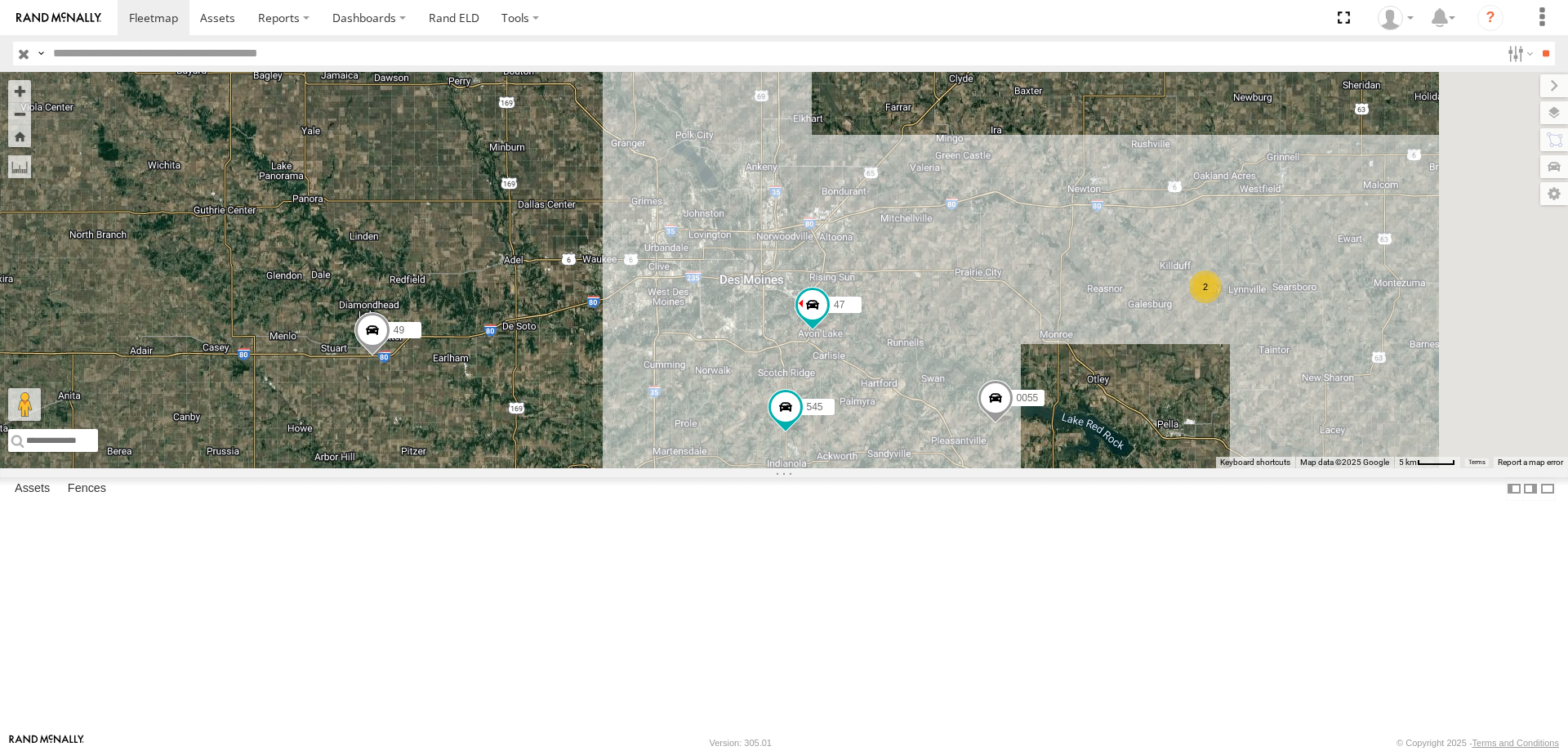
drag, startPoint x: 1113, startPoint y: 524, endPoint x: 821, endPoint y: 431, distance: 306.5
click at [821, 431] on div "49 545 0055 47 2" at bounding box center [784, 269] width 1568 height 396
